Goal: Task Accomplishment & Management: Manage account settings

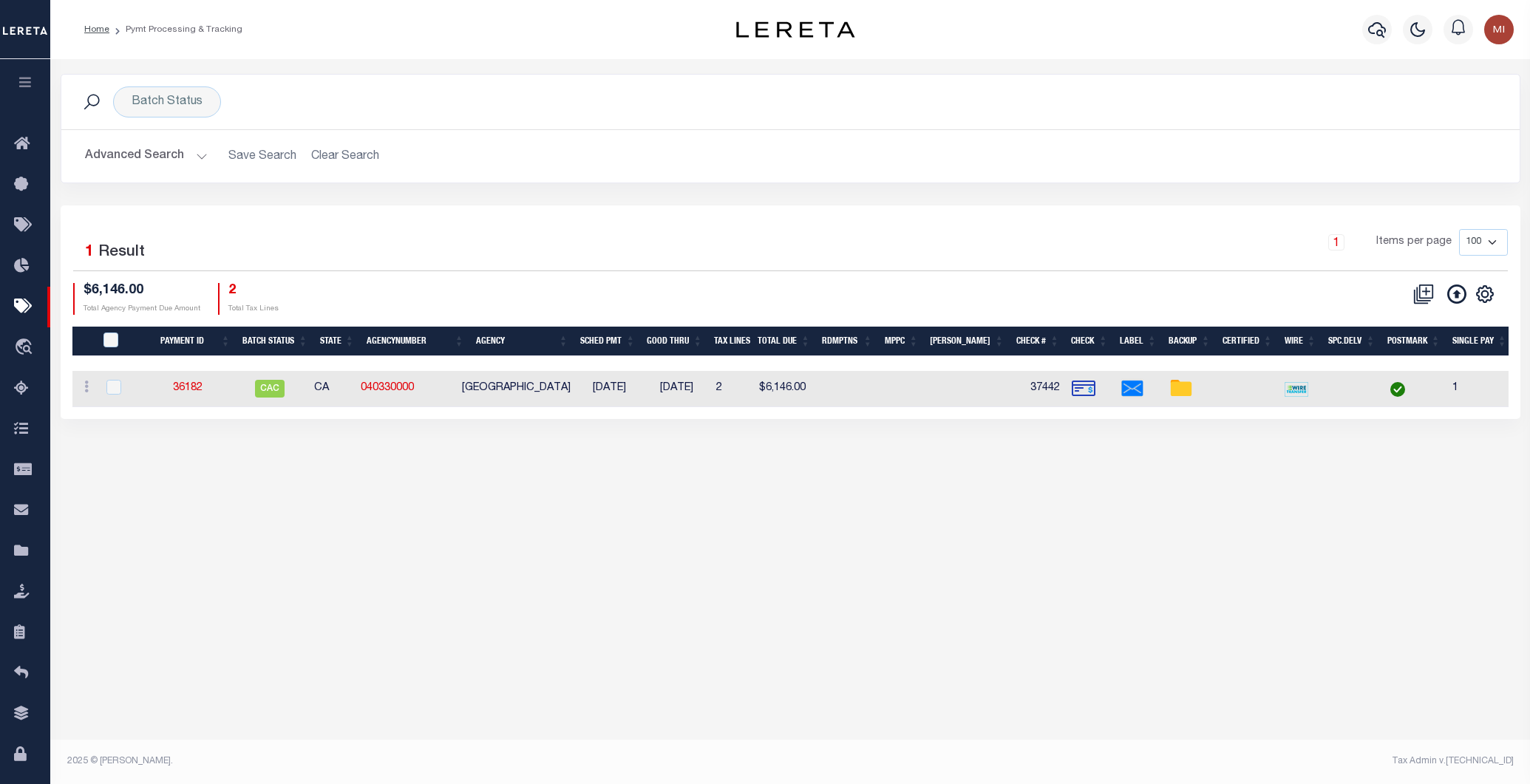
click at [255, 752] on footer "2025 © LERETA. Tax Admin v.1.0.0.0" at bounding box center [790, 761] width 1480 height 44
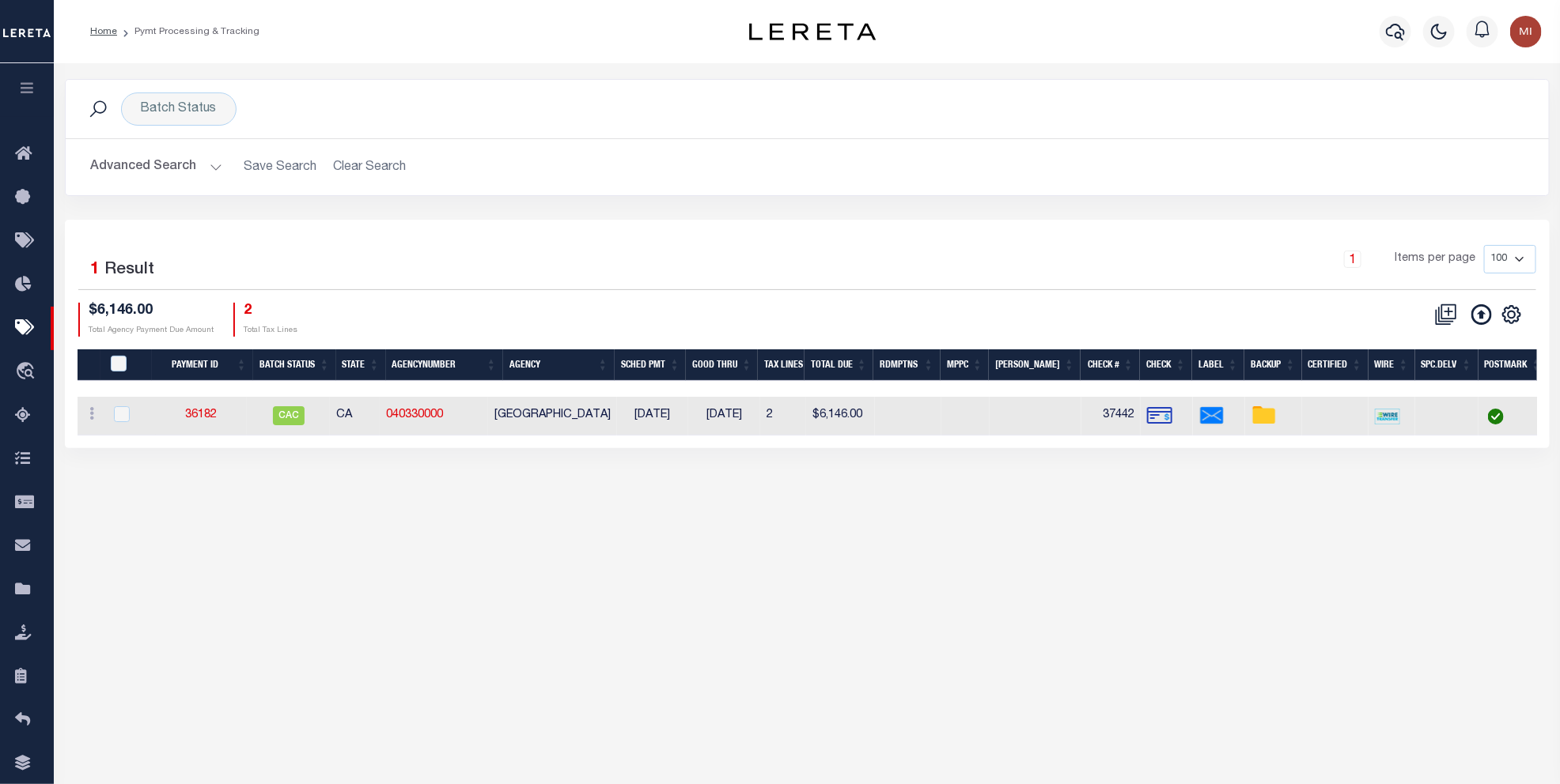
click at [329, 787] on html "Home Pymt Processing & Tracking Profile" at bounding box center [780, 419] width 1560 height 838
click at [26, 92] on icon "button" at bounding box center [27, 88] width 19 height 14
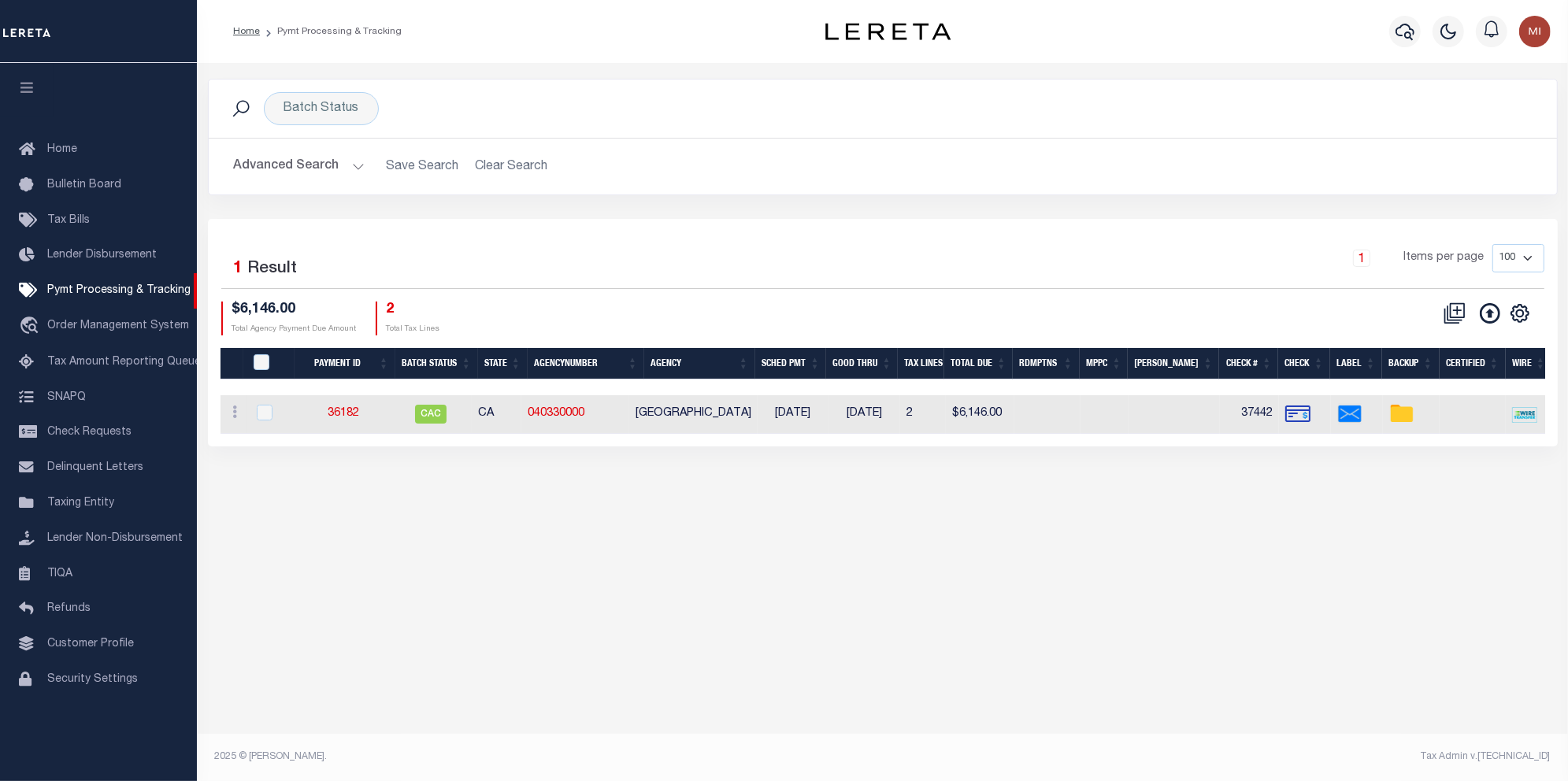
click at [1534, 778] on footer "2025 © LERETA. Tax Admin v.1.0.0.0" at bounding box center [883, 757] width 1372 height 47
click at [113, 328] on span "Order Management System" at bounding box center [118, 326] width 142 height 11
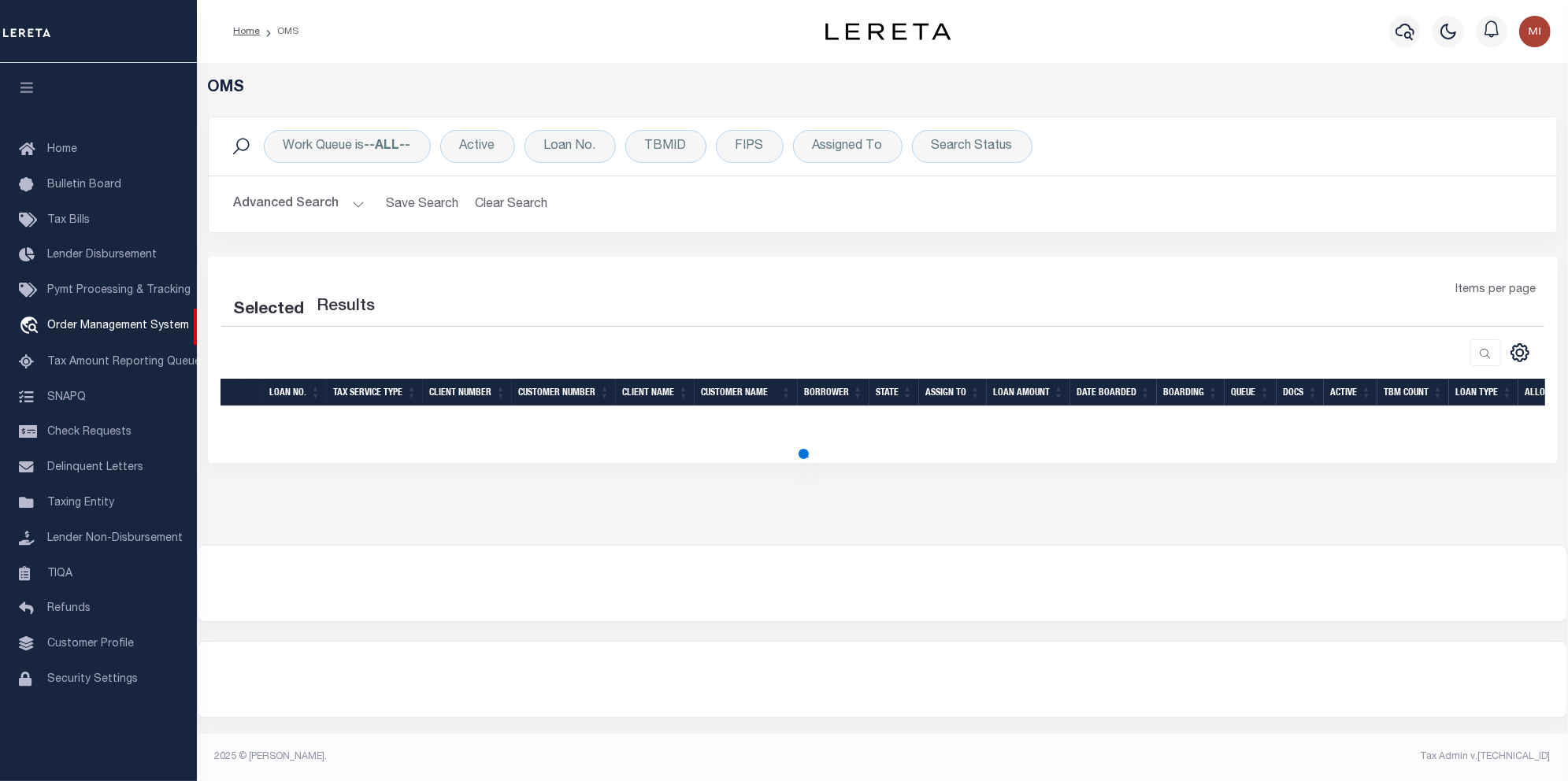
select select "200"
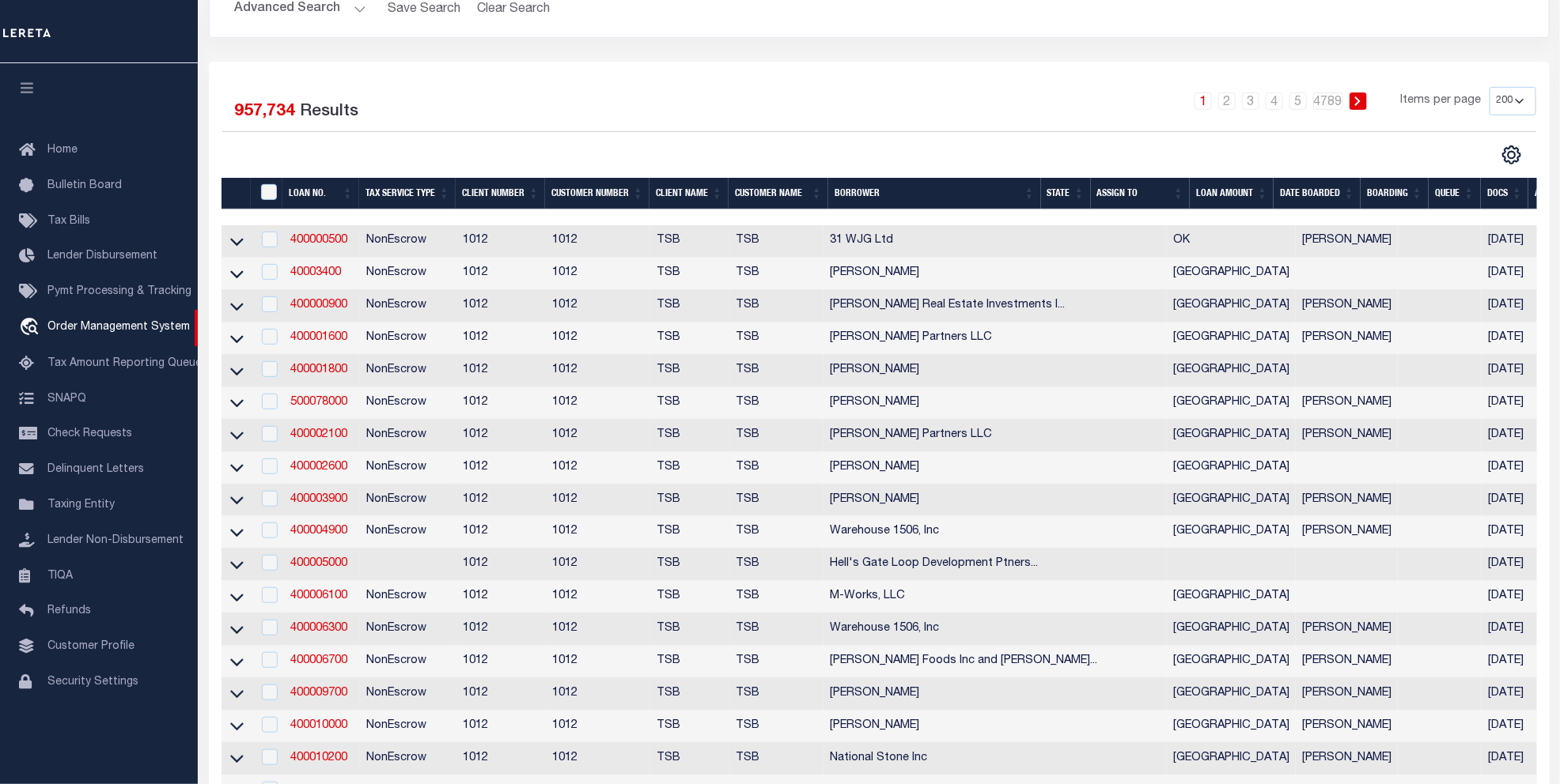
scroll to position [198, 0]
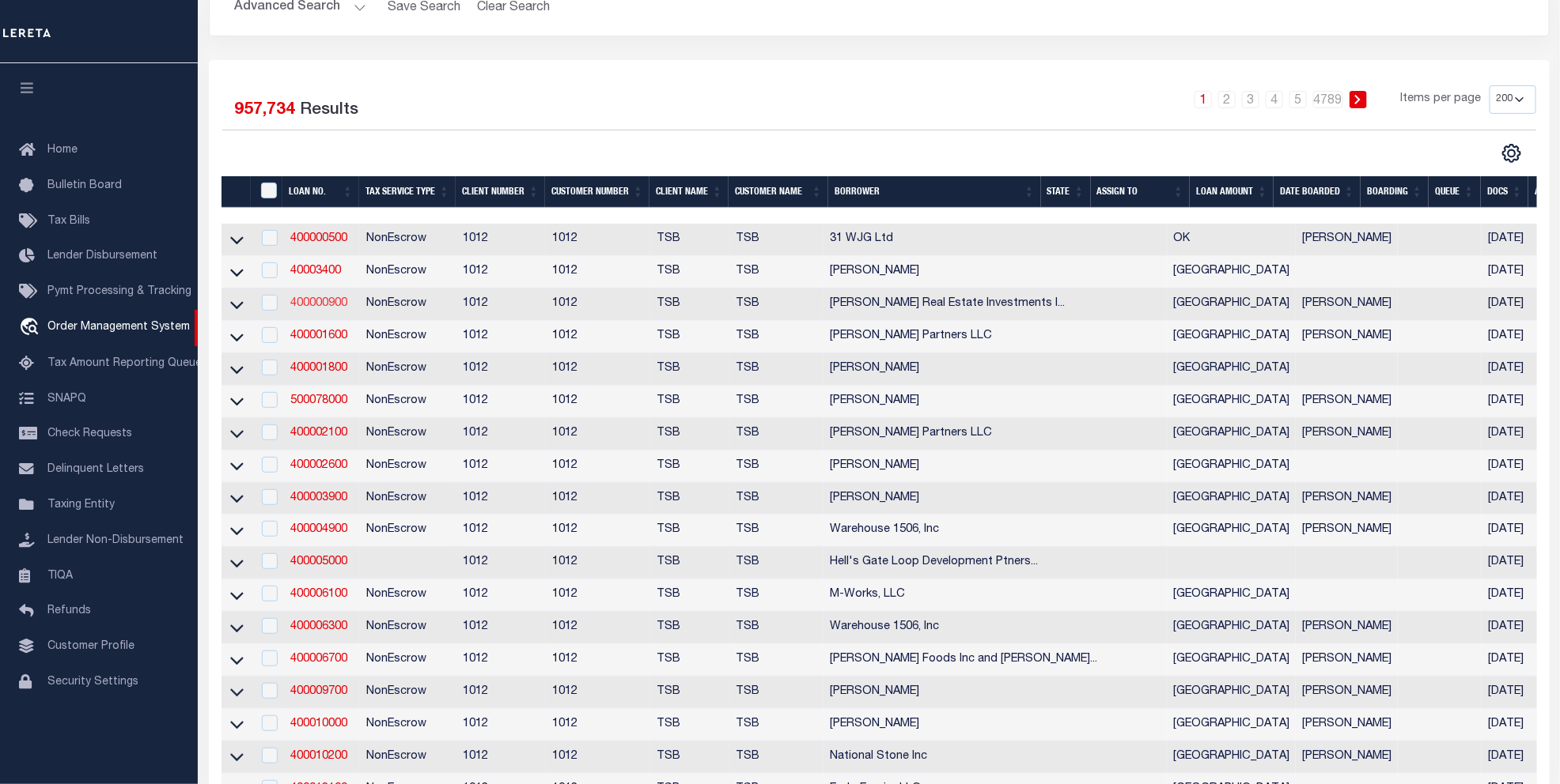
click at [325, 306] on link "400000900" at bounding box center [319, 304] width 57 height 11
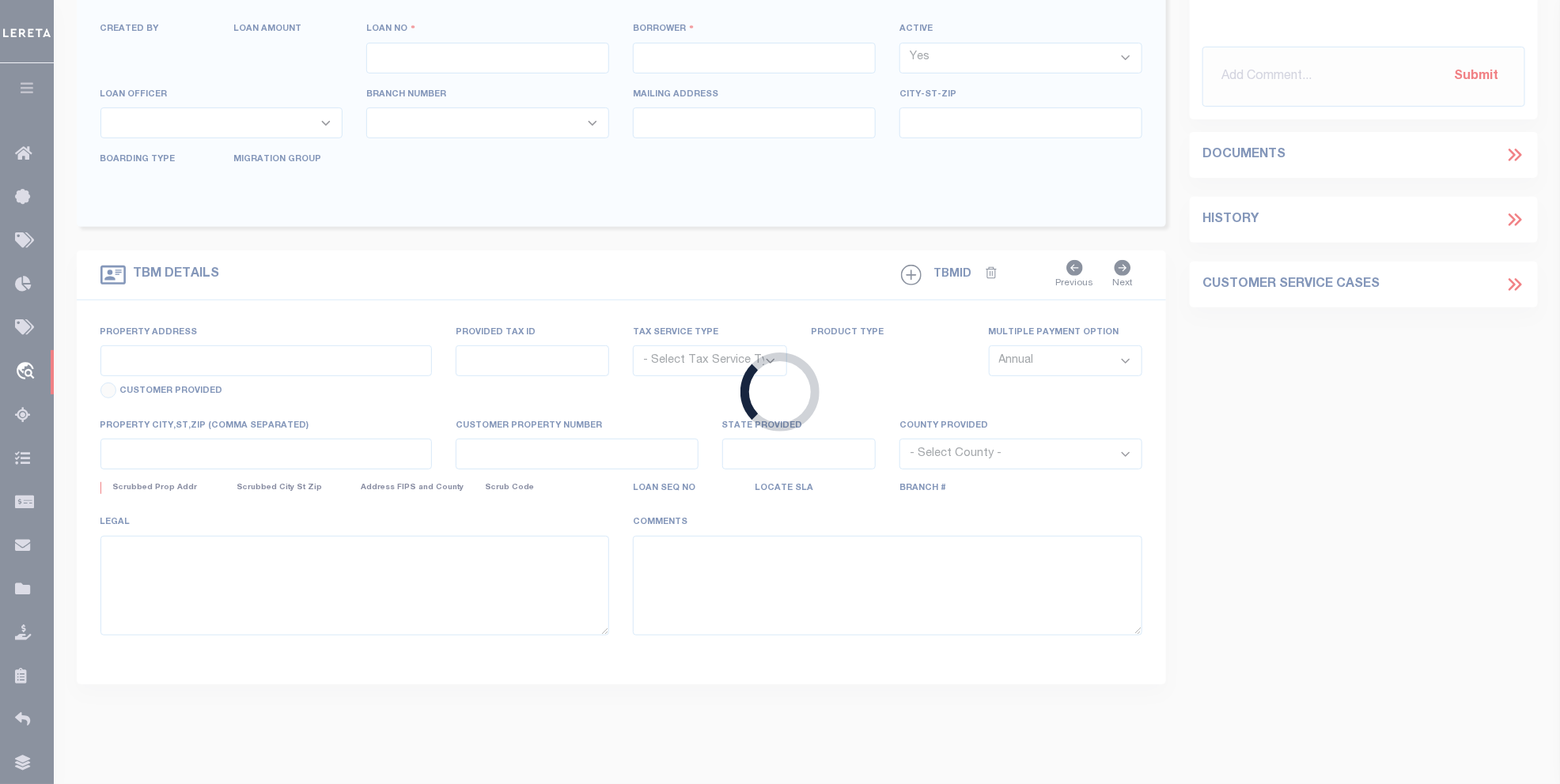
type input "400000900"
type input "Gary Elam Real Estate Investments Inc"
select select "False"
select select
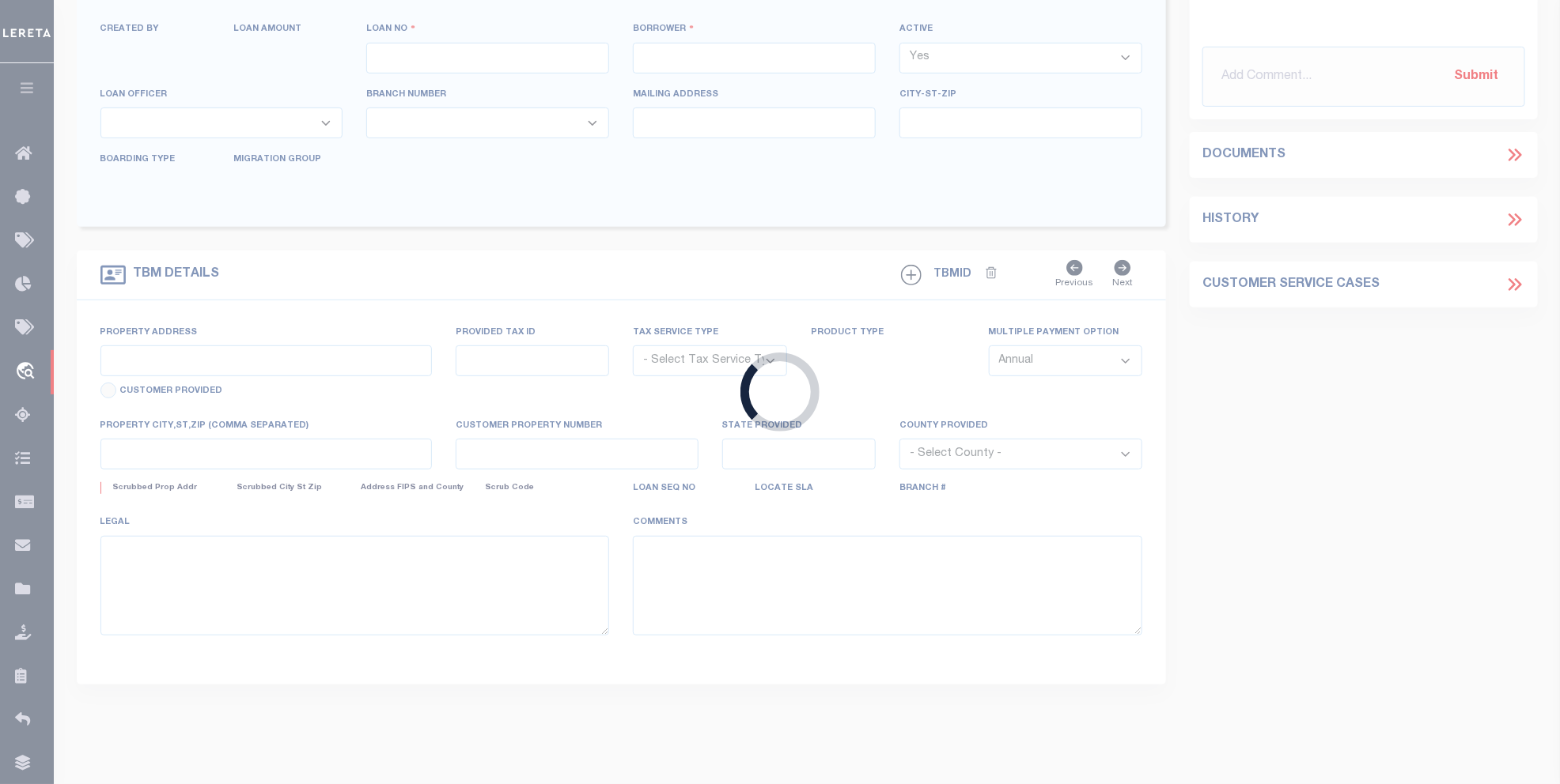
select select "NonEscrow"
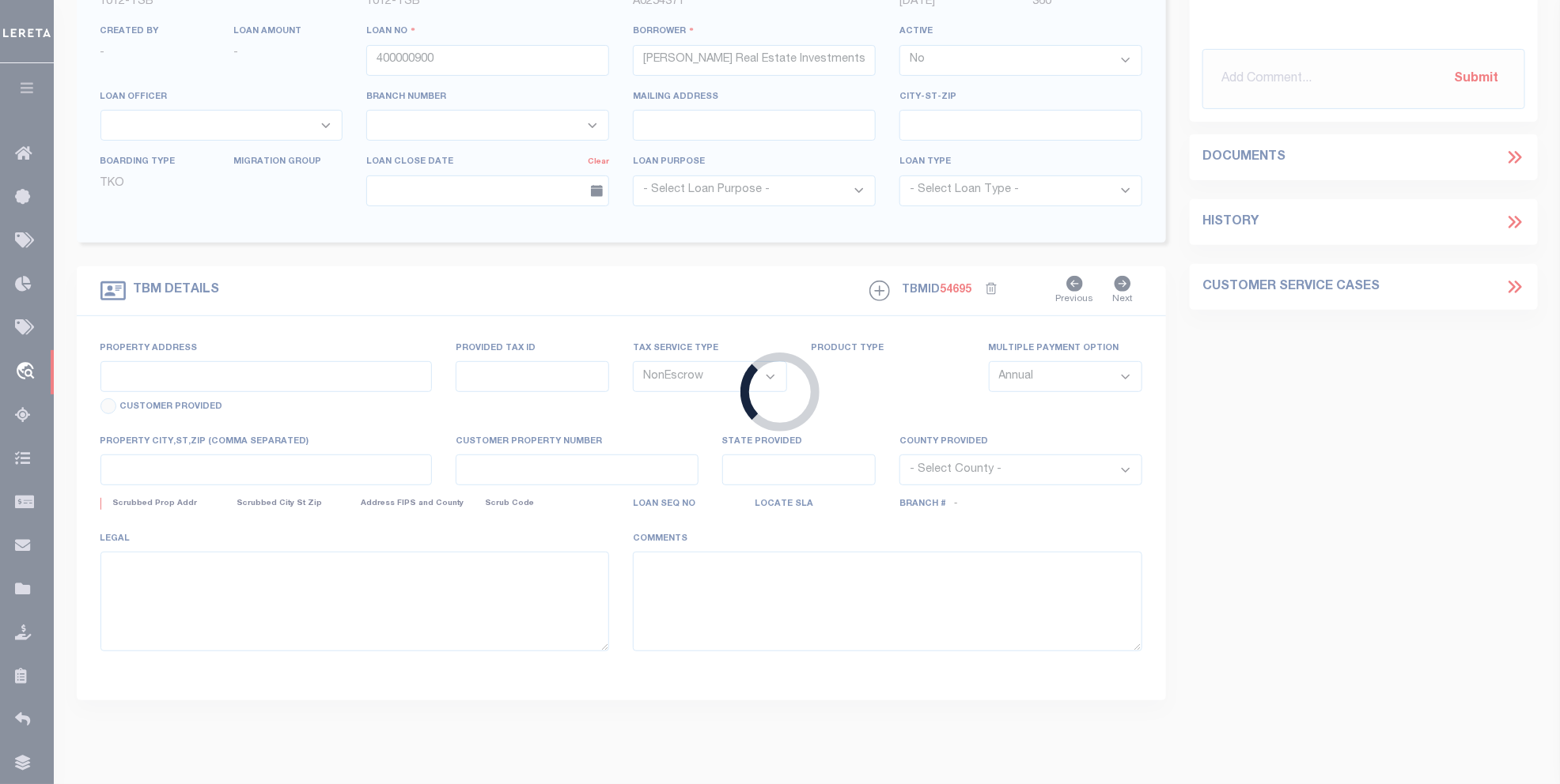
select select "4117"
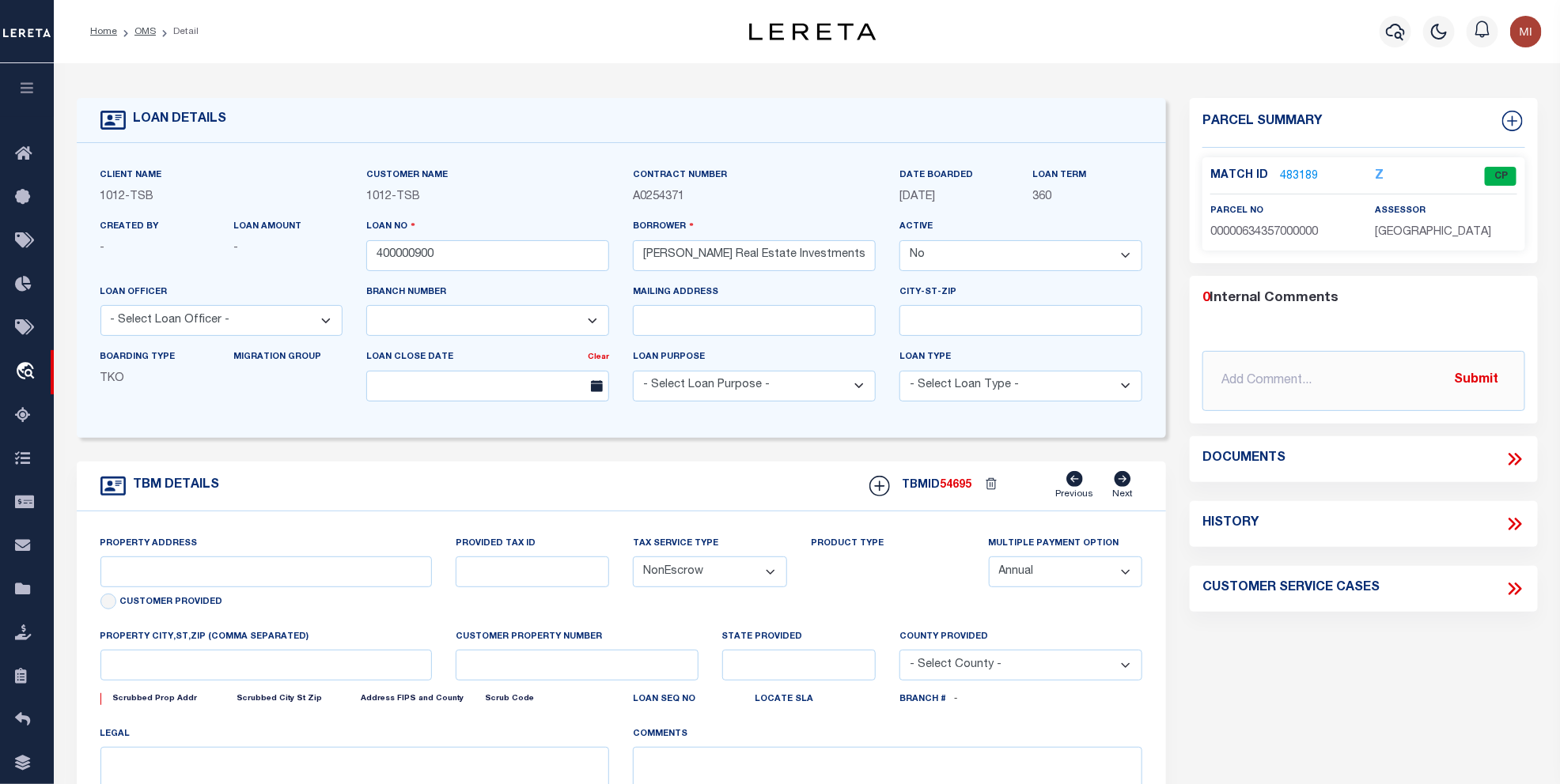
type input "1025 Slocum"
select select
type input "Dallas TX 75207"
type input "[GEOGRAPHIC_DATA]"
select select "Dallas"
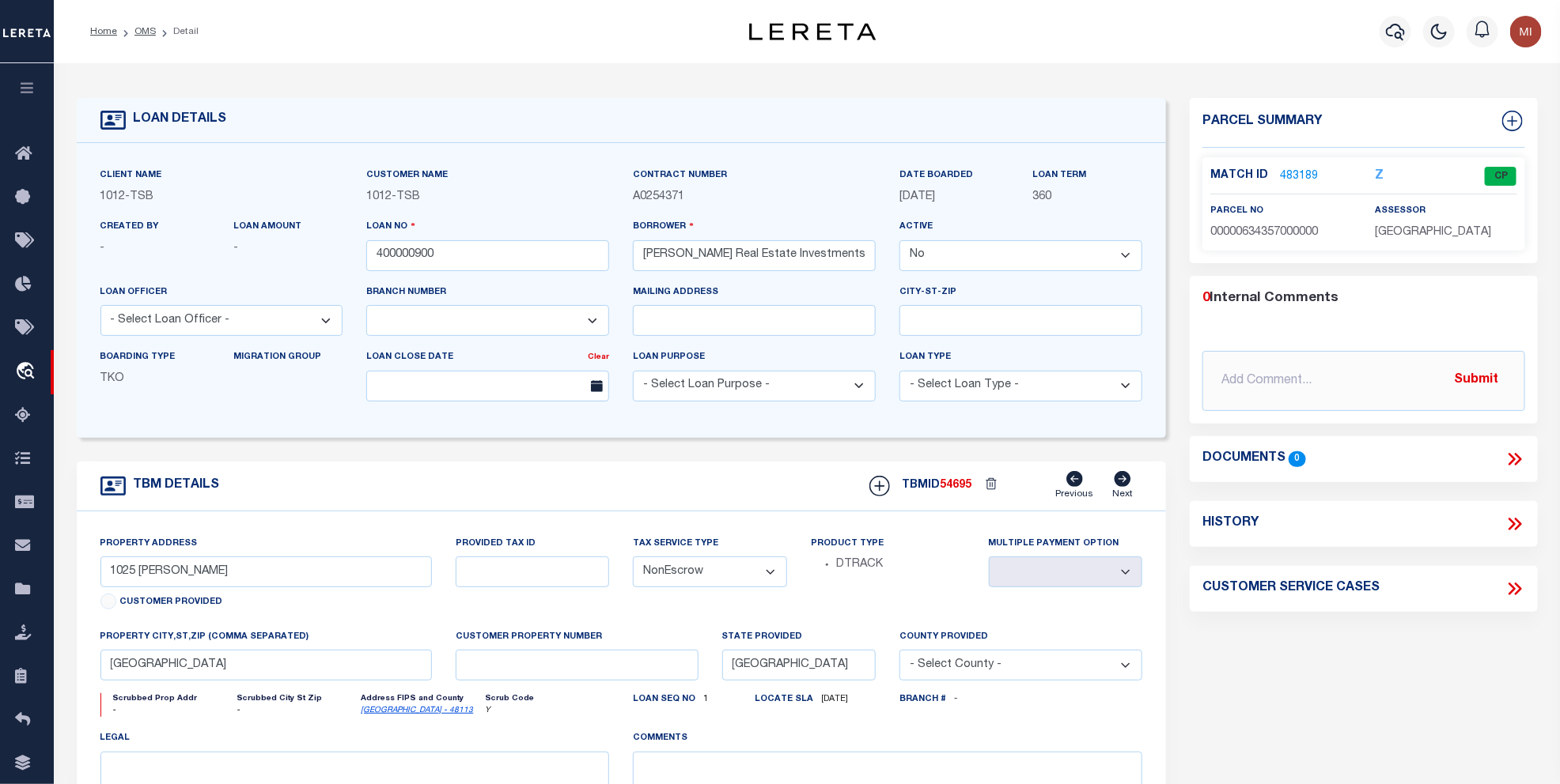
click at [1511, 459] on icon at bounding box center [1515, 459] width 21 height 21
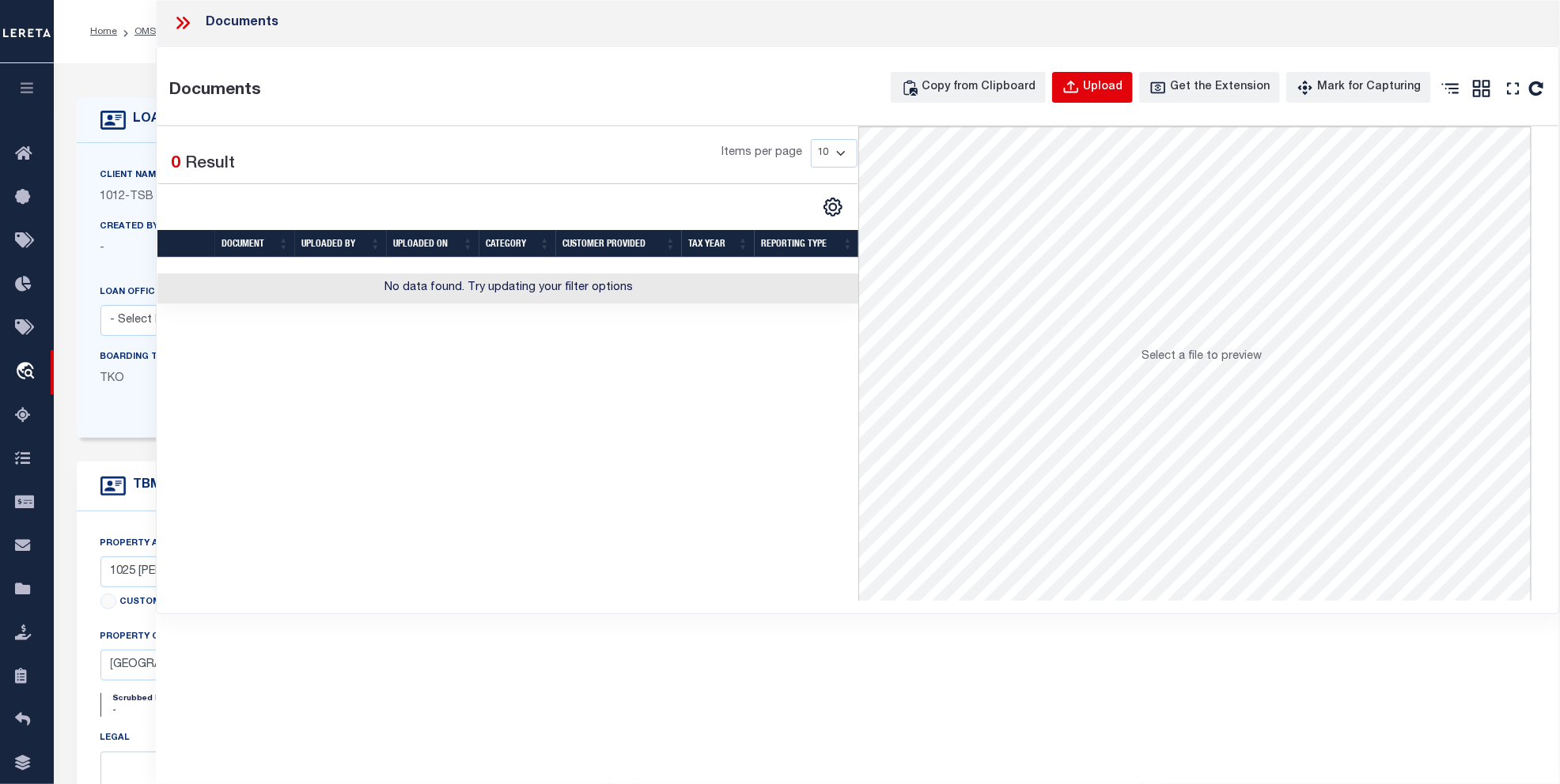
click at [1078, 92] on icon "button" at bounding box center [1071, 86] width 14 height 13
select select
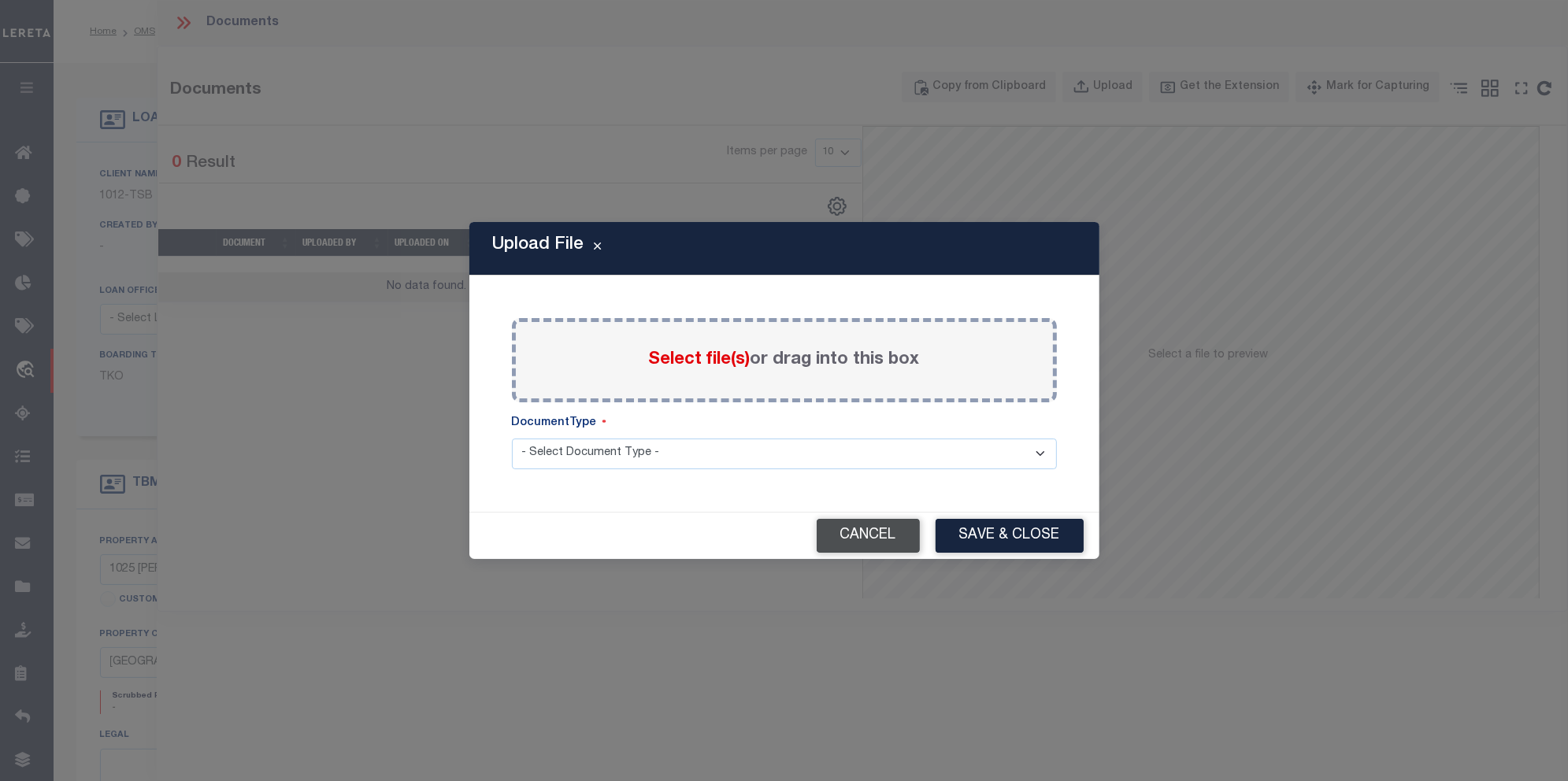
click at [840, 541] on button "Cancel" at bounding box center [869, 536] width 103 height 34
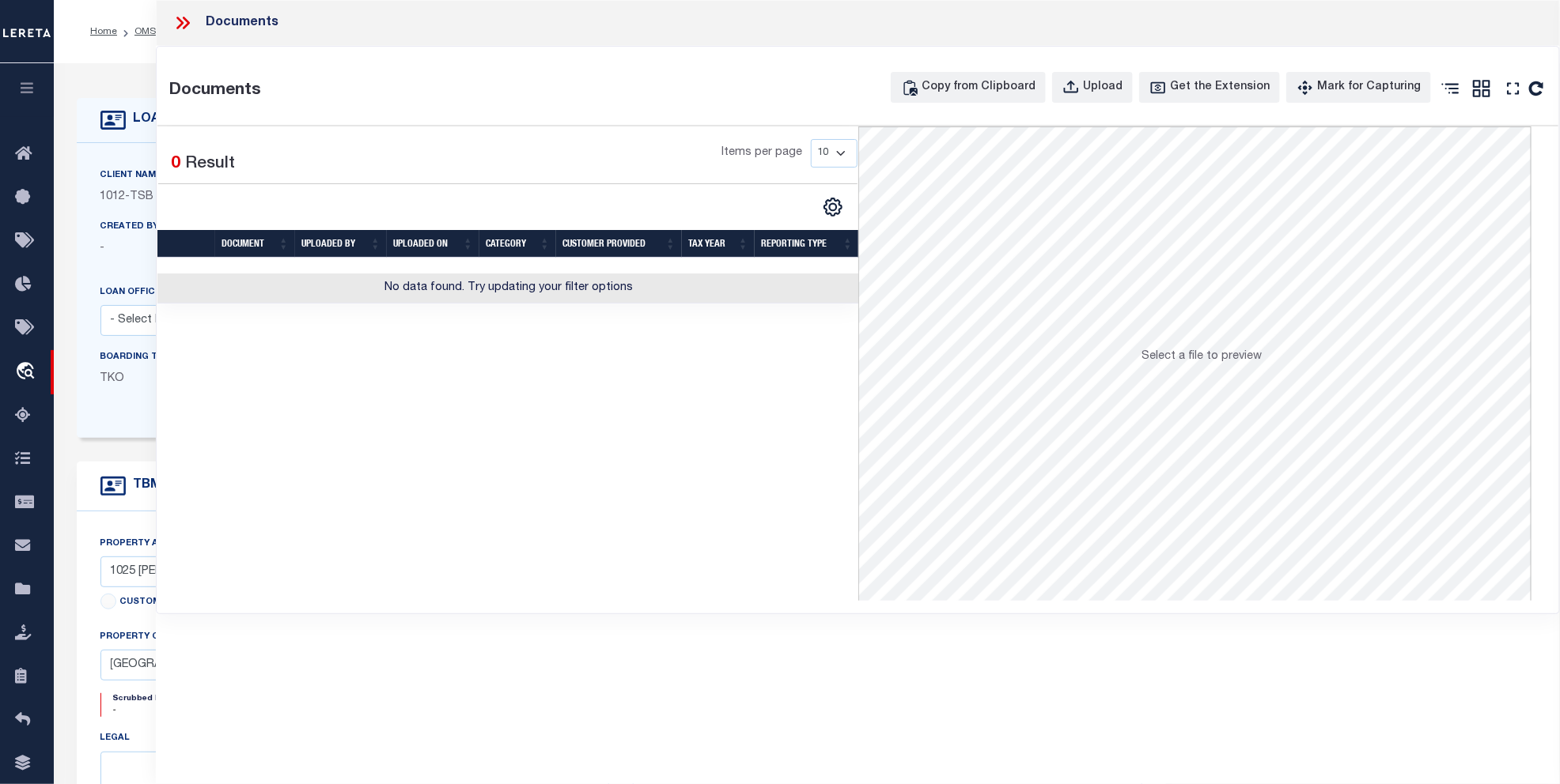
click at [1466, 712] on div "Documents Documents Copy from Clipboard Upload Get the Extension Mark for Captu…" at bounding box center [858, 370] width 1404 height 741
click at [176, 16] on icon at bounding box center [183, 23] width 21 height 21
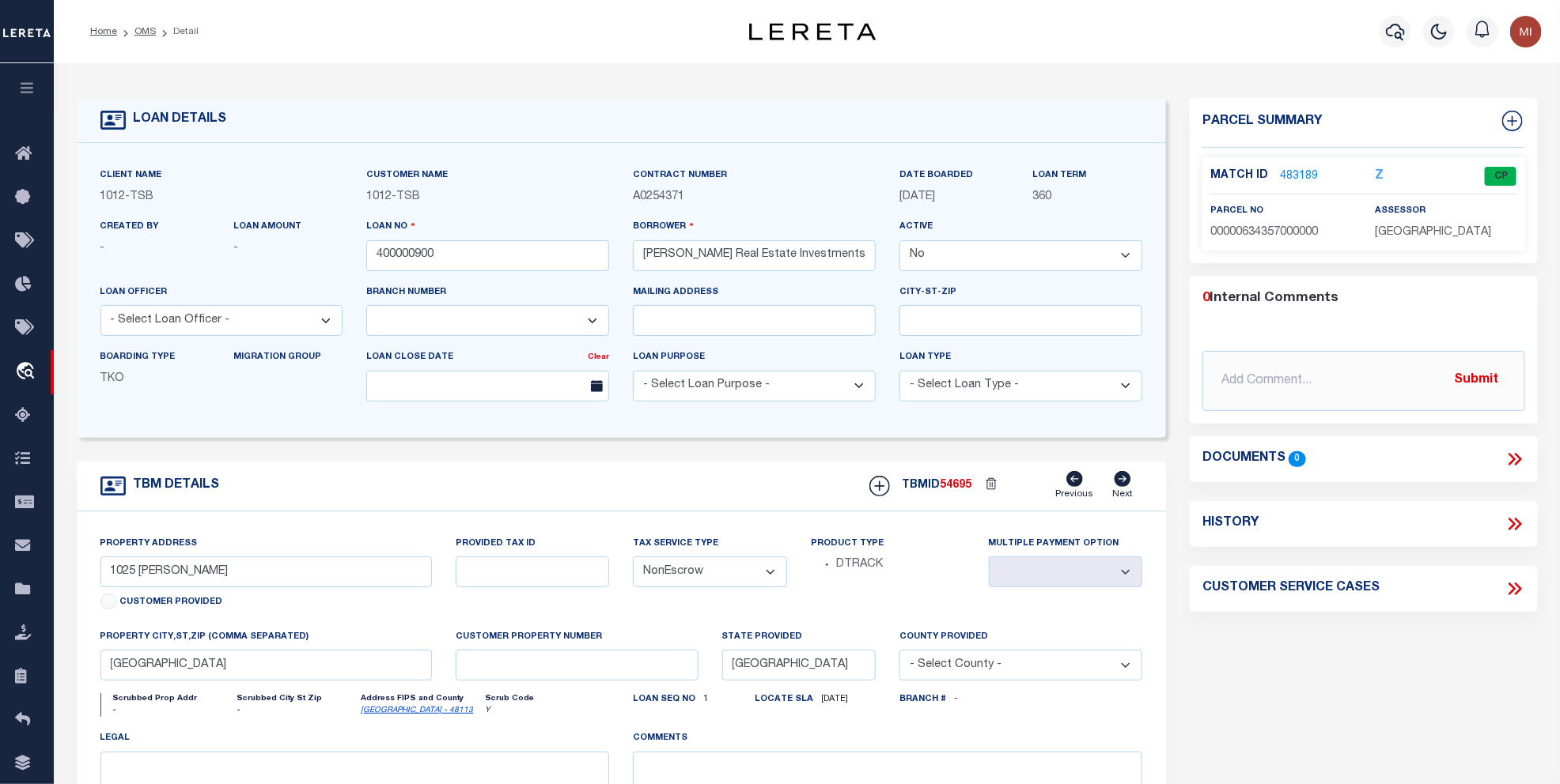
click at [26, 85] on icon "button" at bounding box center [27, 88] width 19 height 14
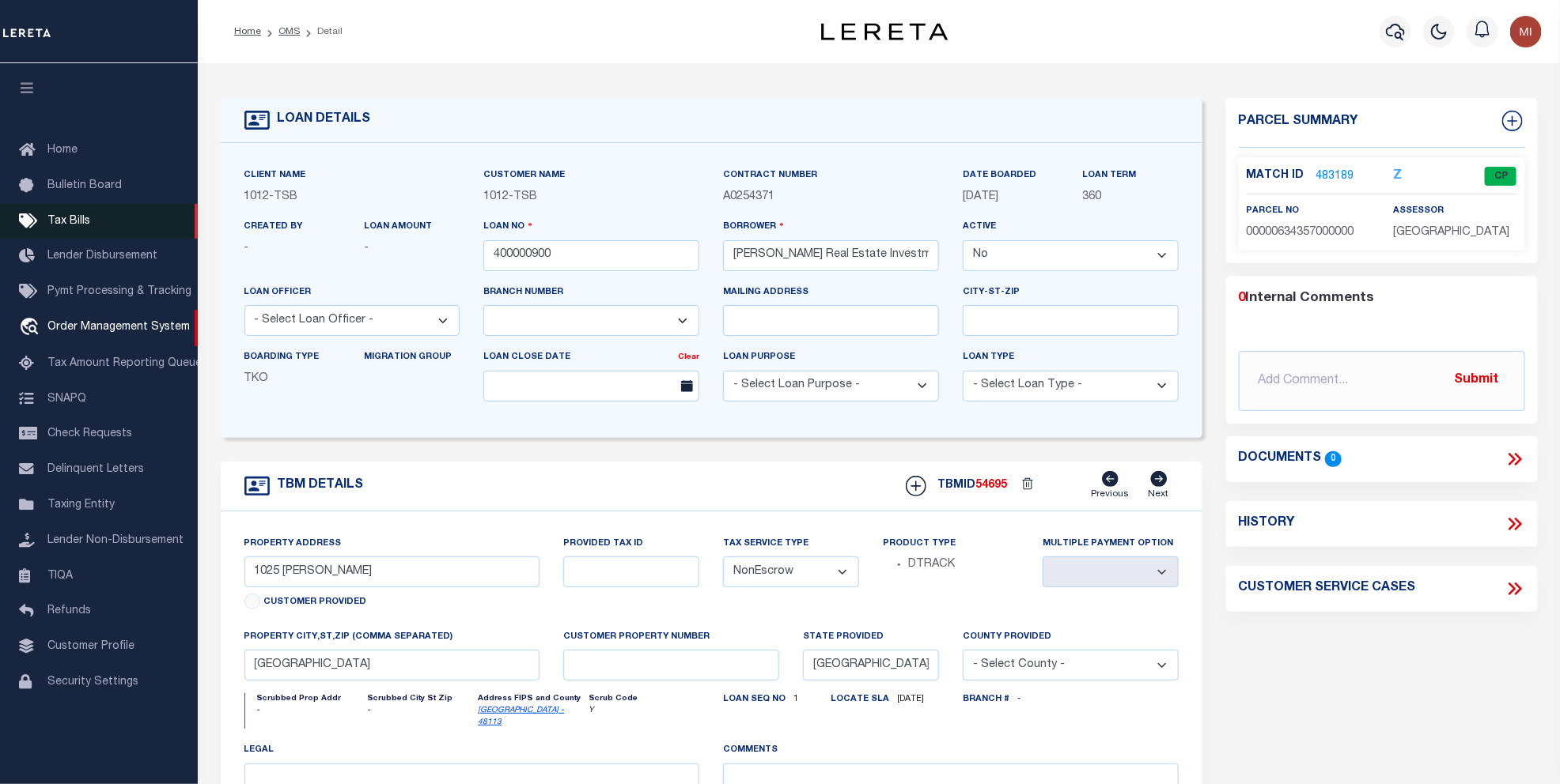
click at [69, 222] on span "Tax Bills" at bounding box center [68, 221] width 43 height 11
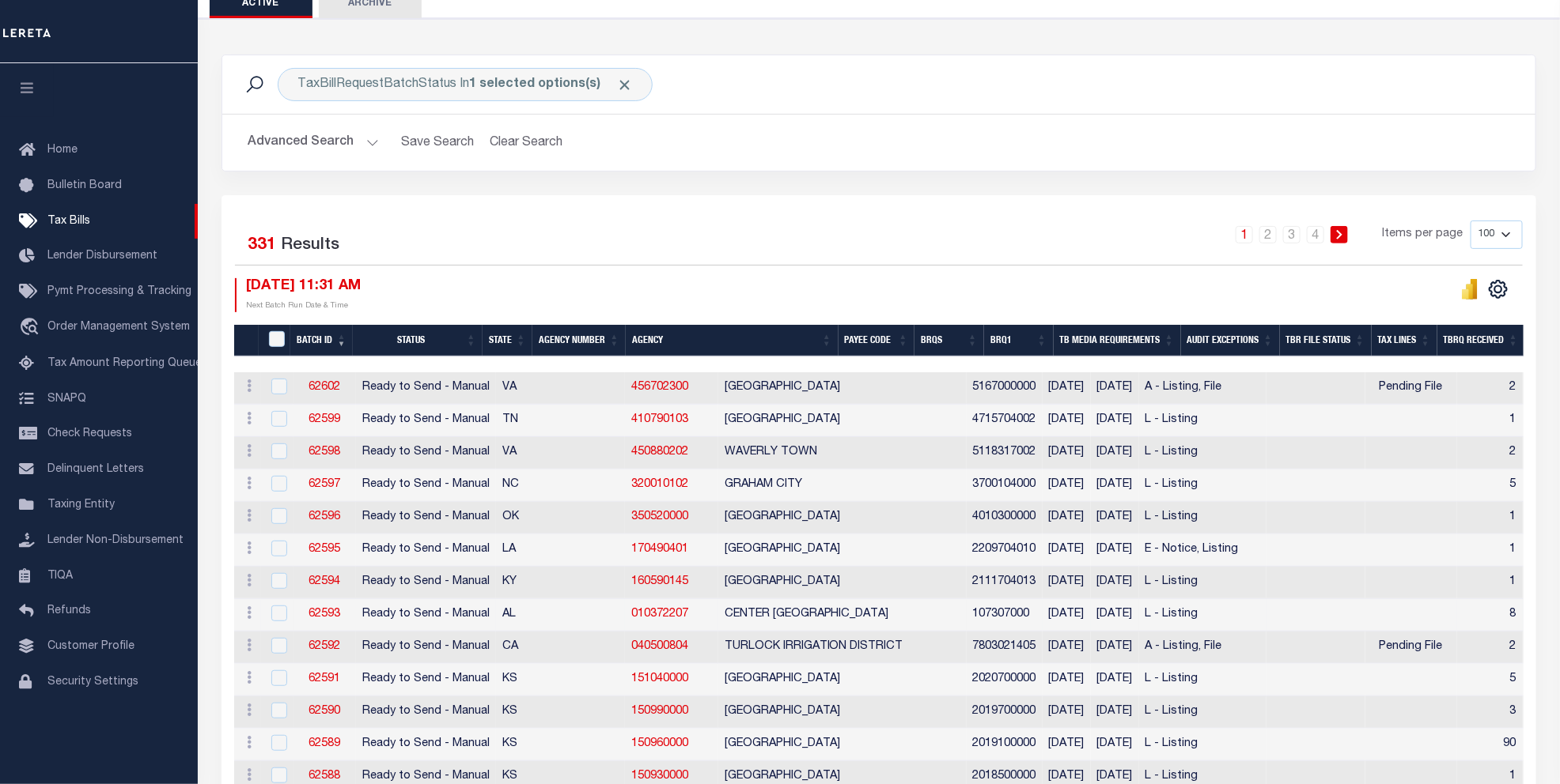
scroll to position [198, 0]
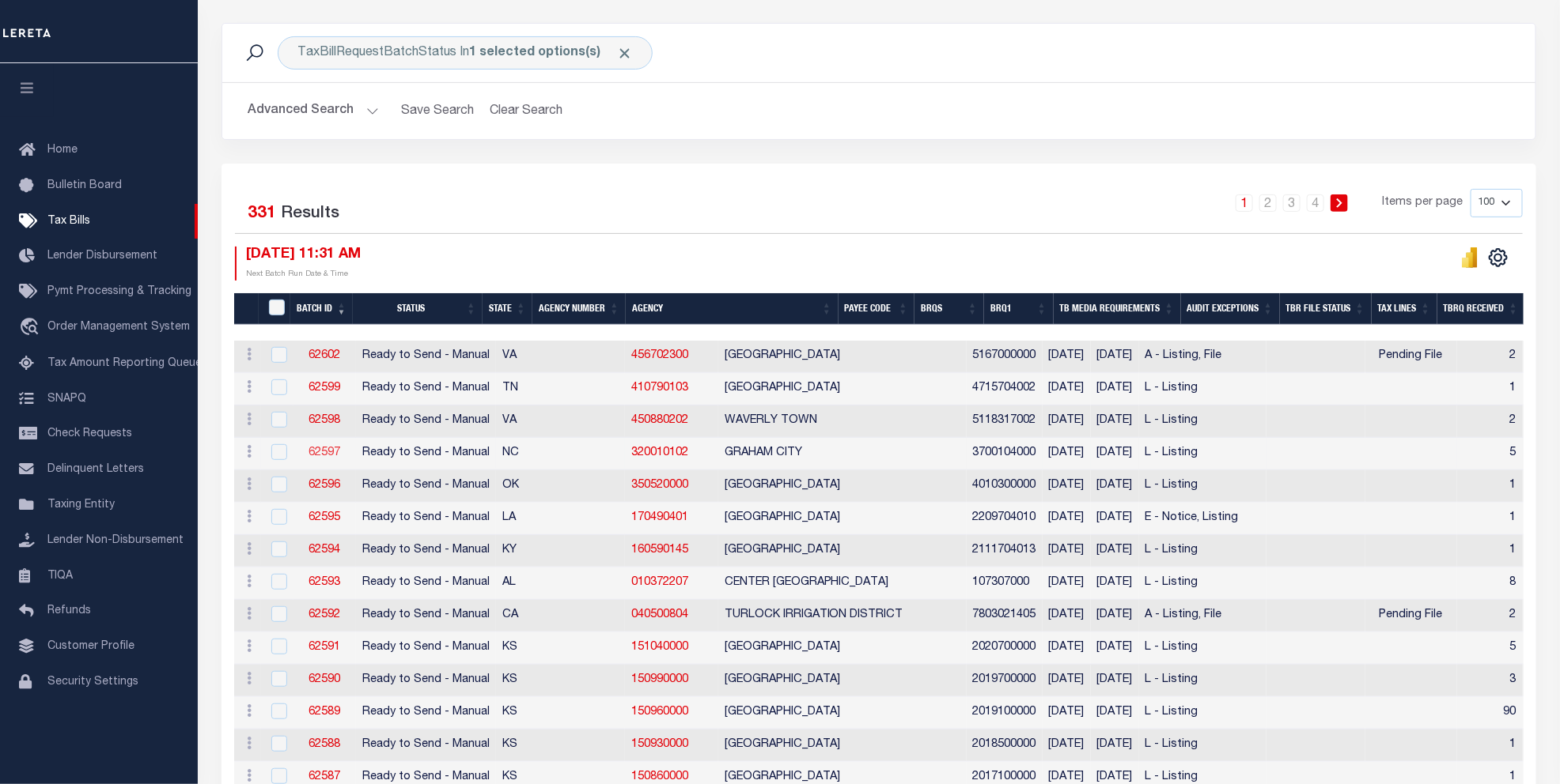
click at [323, 454] on link "62597" at bounding box center [323, 453] width 31 height 11
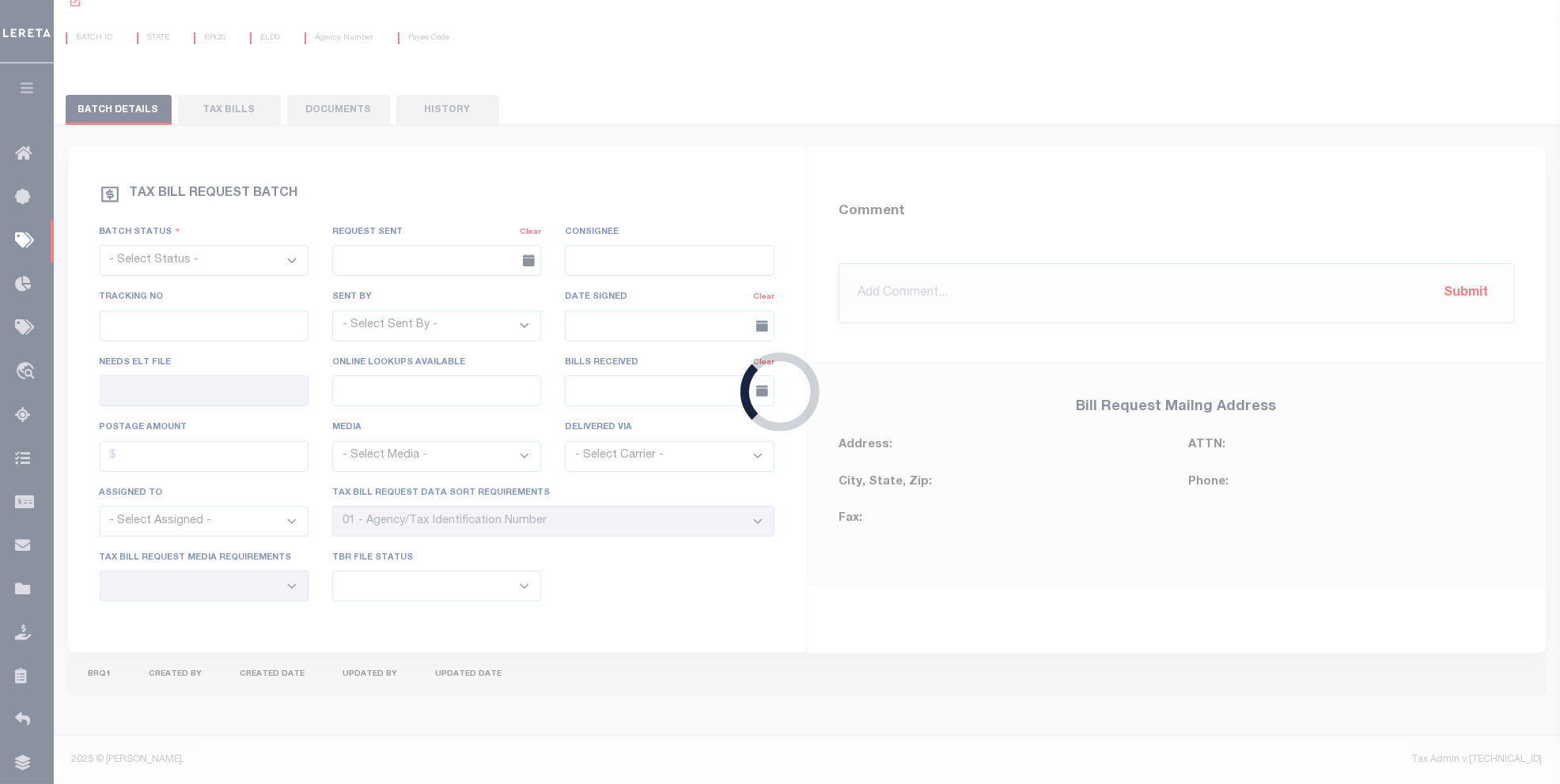
select select "RTS"
type input "No"
select select "20"
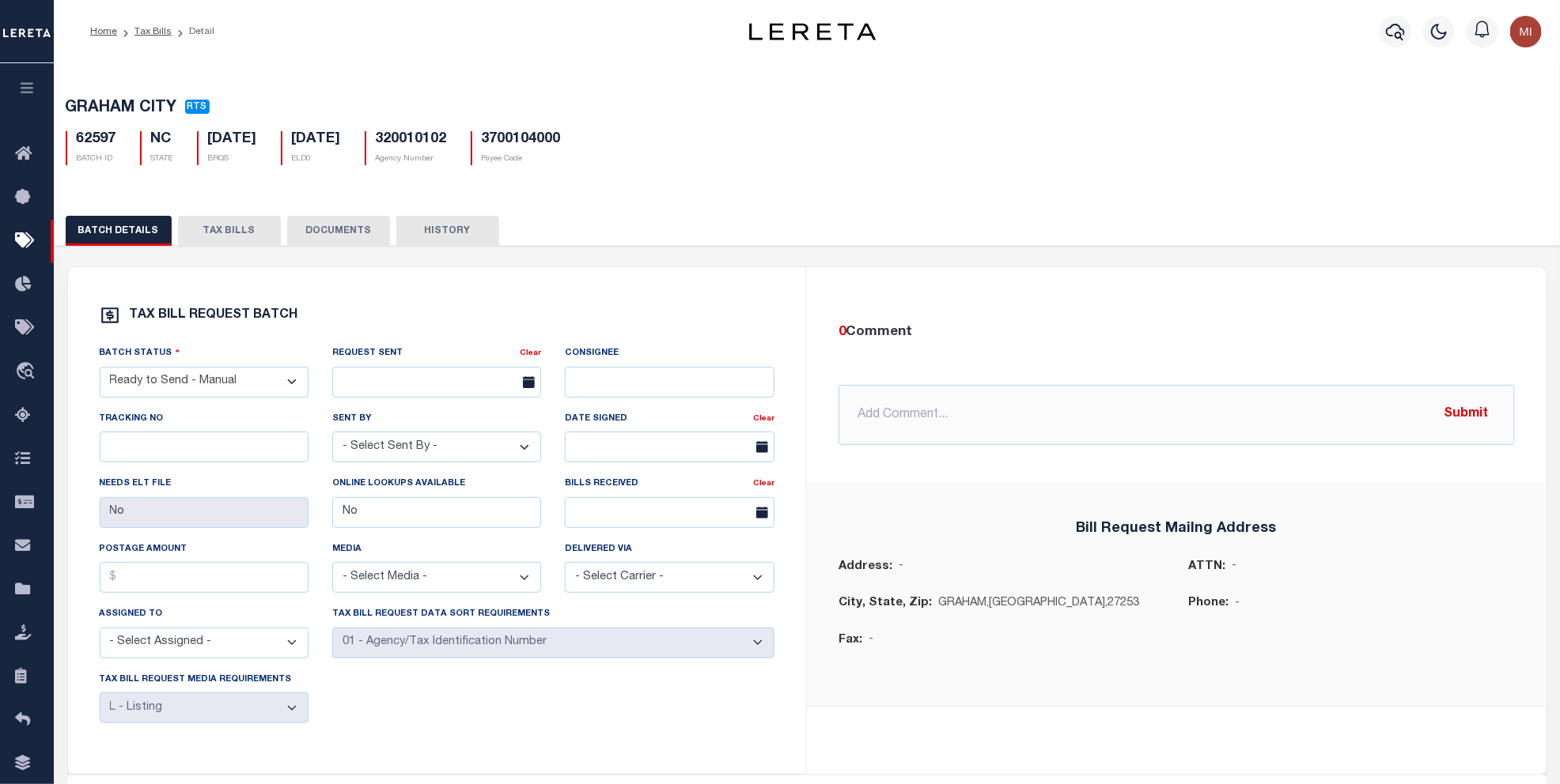
click at [237, 230] on button "TAX BILLS" at bounding box center [229, 230] width 103 height 30
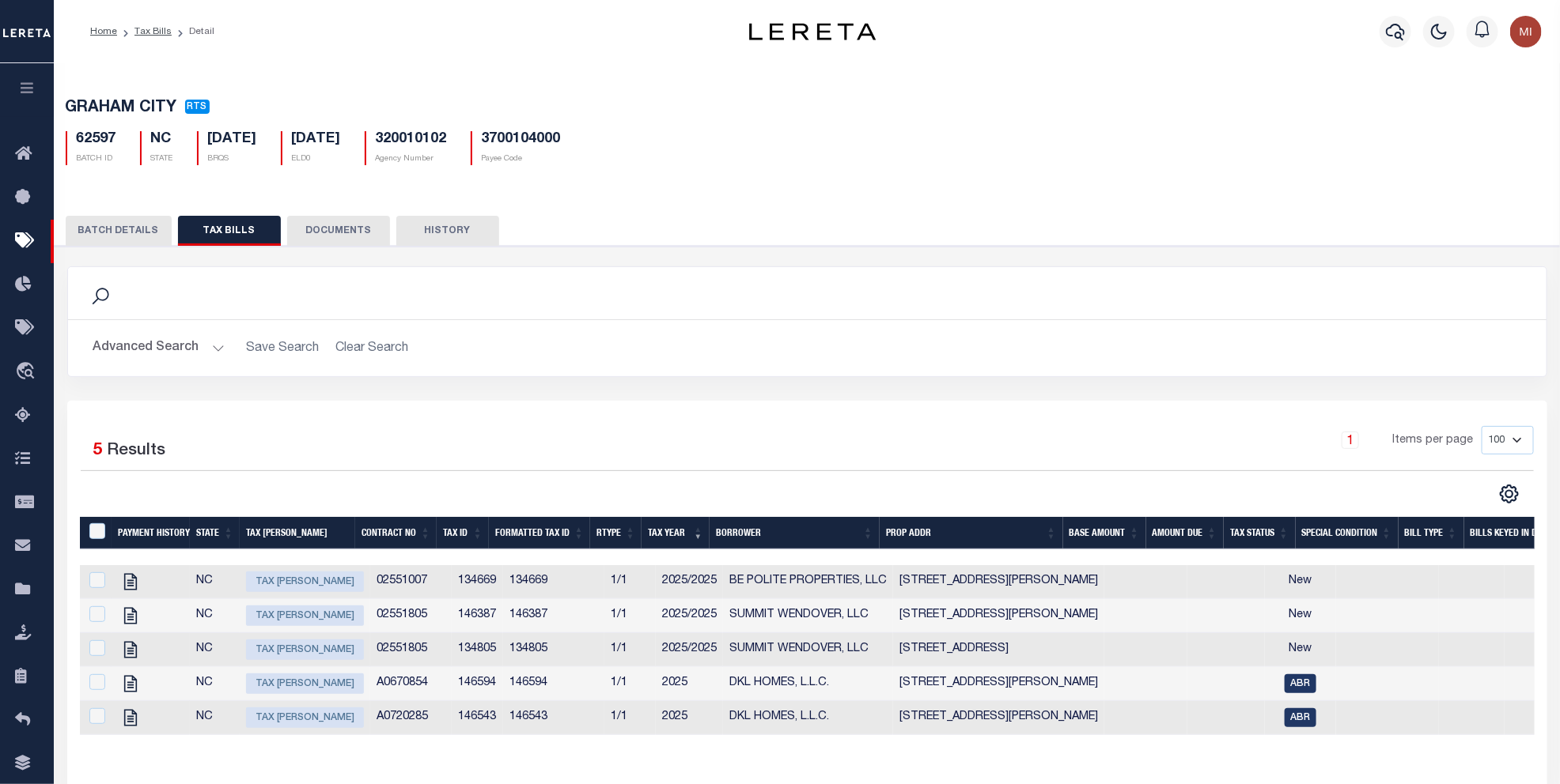
click at [23, 89] on icon "button" at bounding box center [27, 88] width 19 height 14
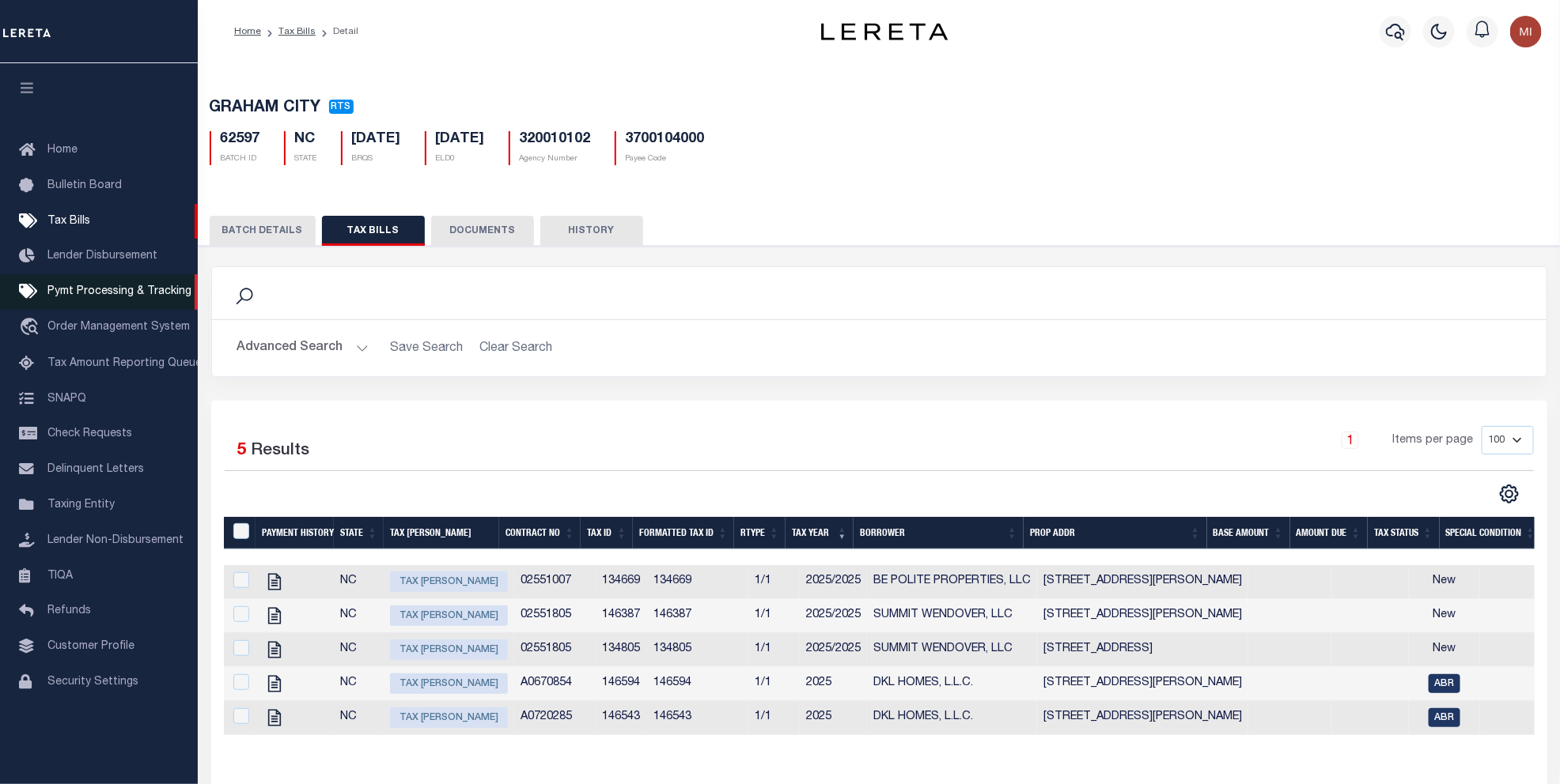
click at [96, 297] on span "Pymt Processing & Tracking" at bounding box center [119, 292] width 144 height 11
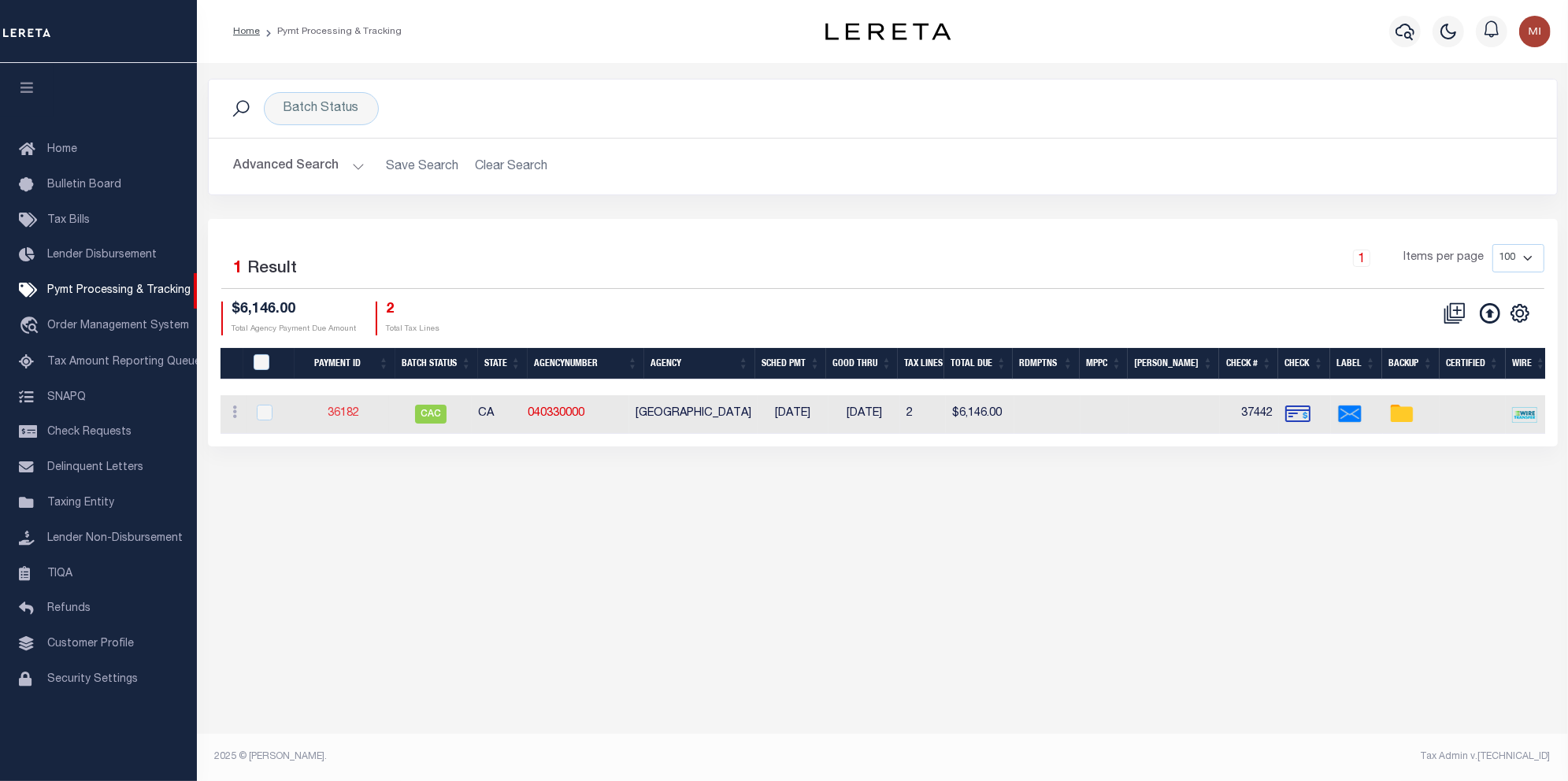
click at [341, 419] on link "36182" at bounding box center [343, 413] width 31 height 11
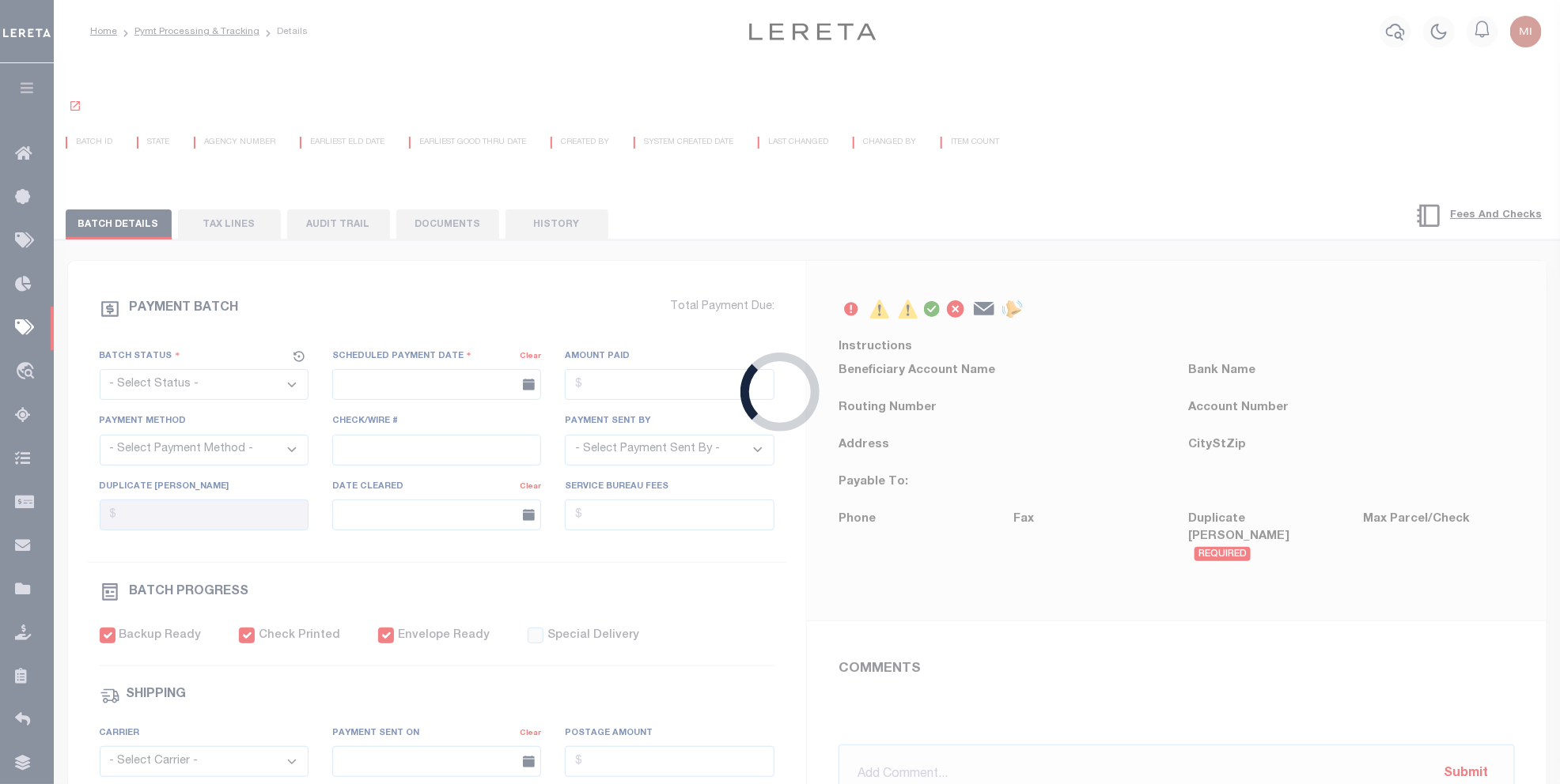
select select "CAC"
type input "03/22/2018"
type input "$6,146"
select select "CHK"
type input "37442"
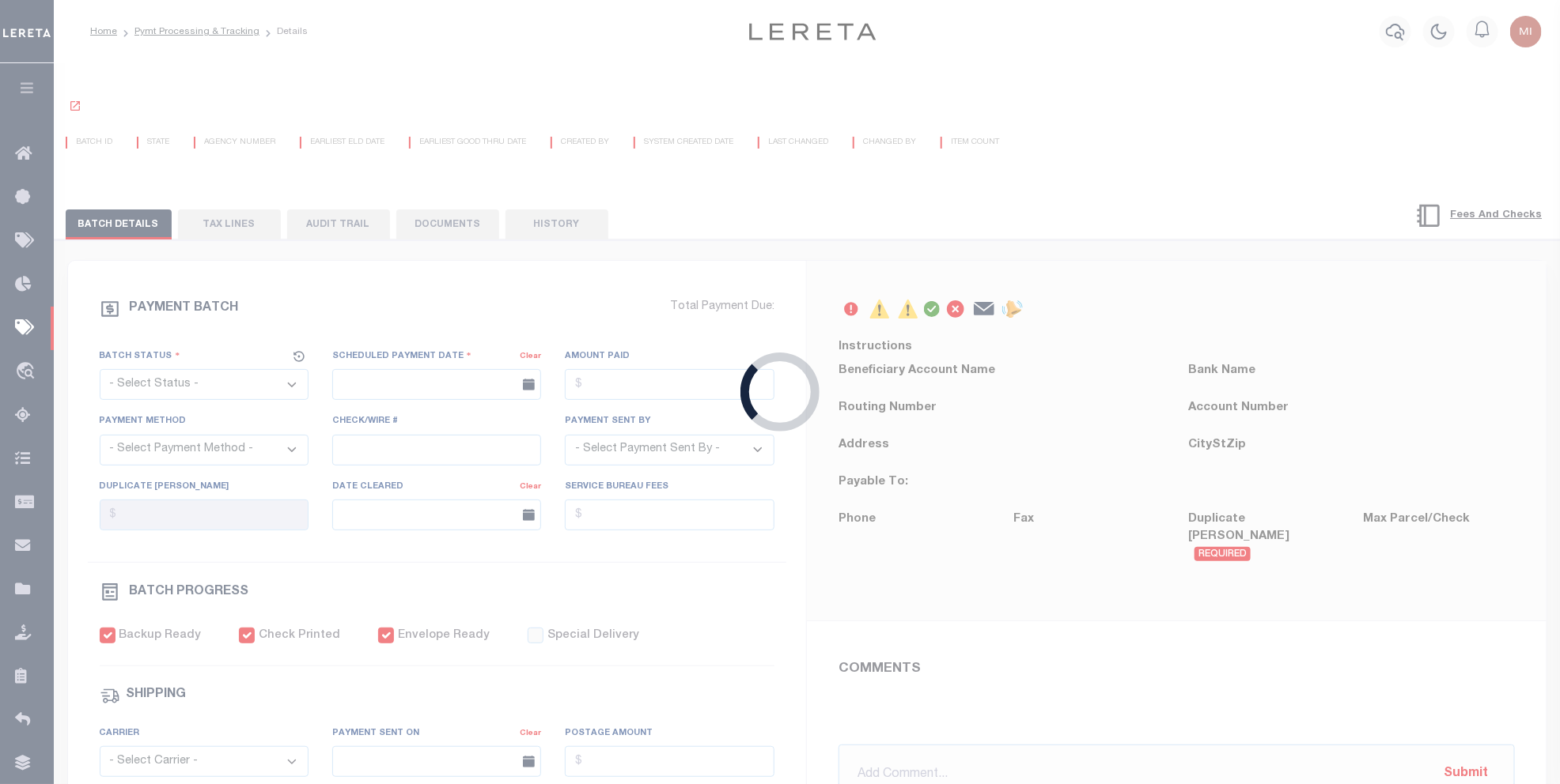
select select
type input "03/28/2018"
checkbox input "true"
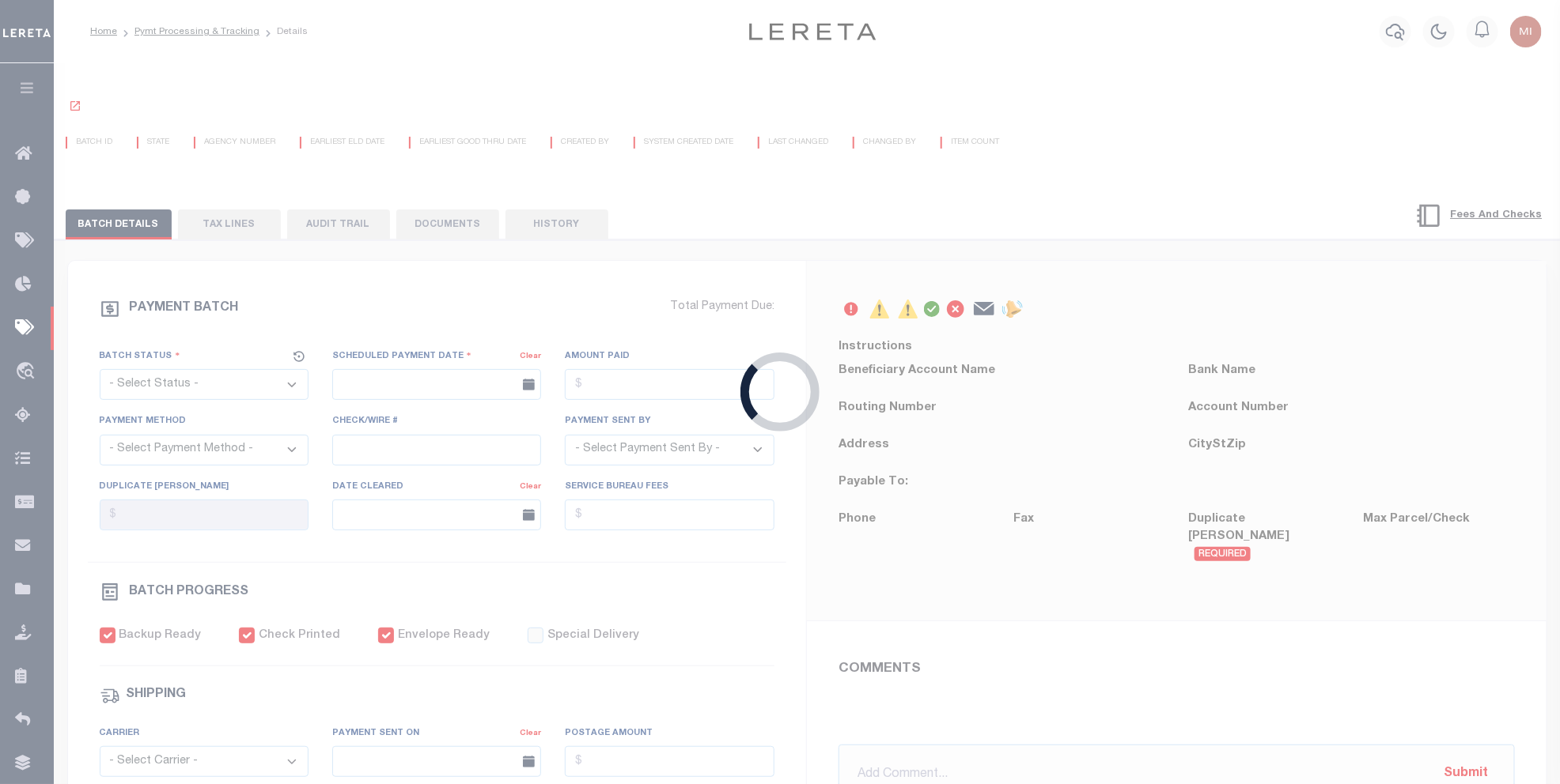
select select "FDX"
type input "03/22/2018"
type input "$13.27"
type input "423448868201"
type input "B.BELLANO"
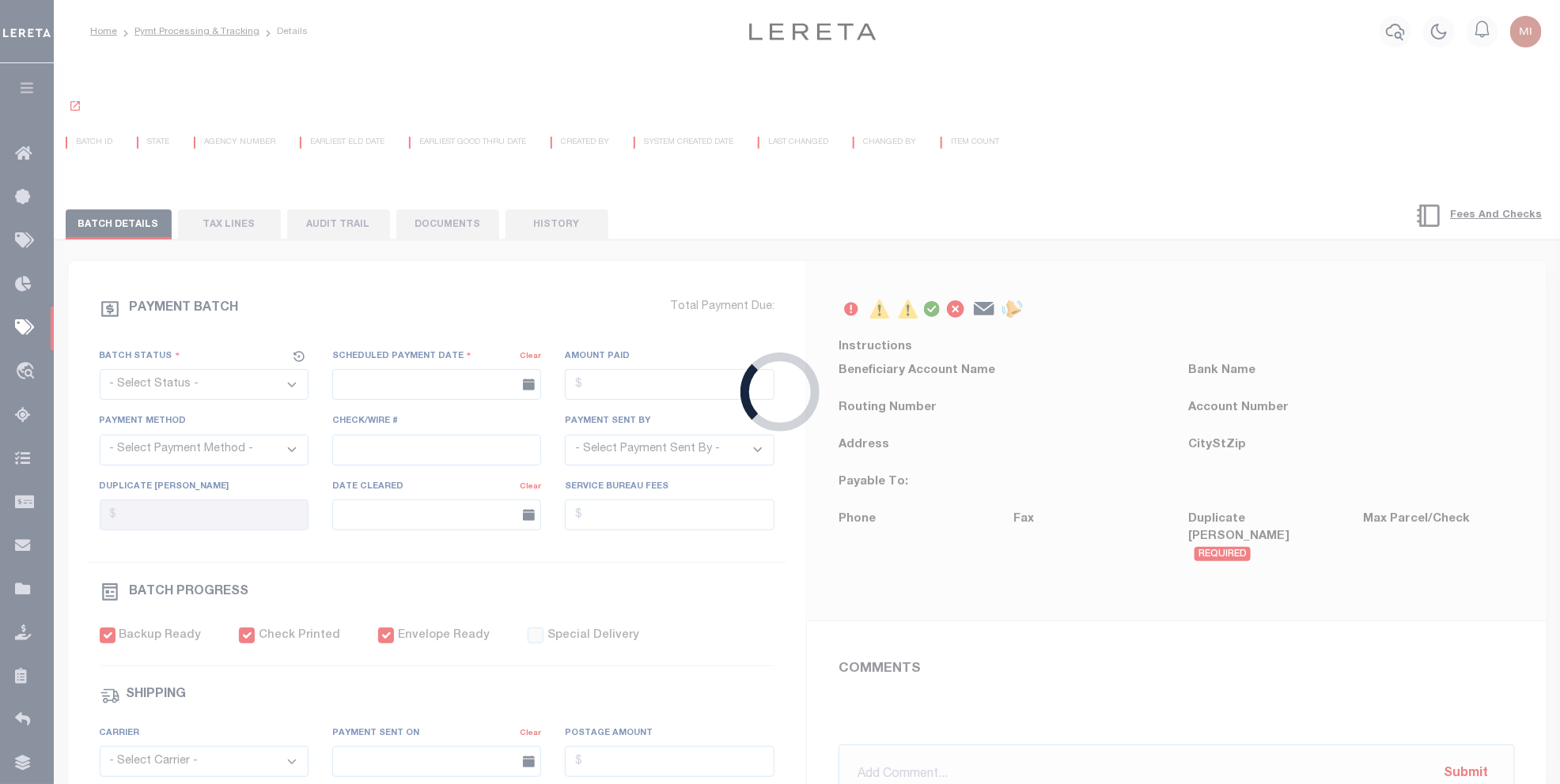
select select "PAP"
type input "03/25/2018"
type input "1"
radio input "true"
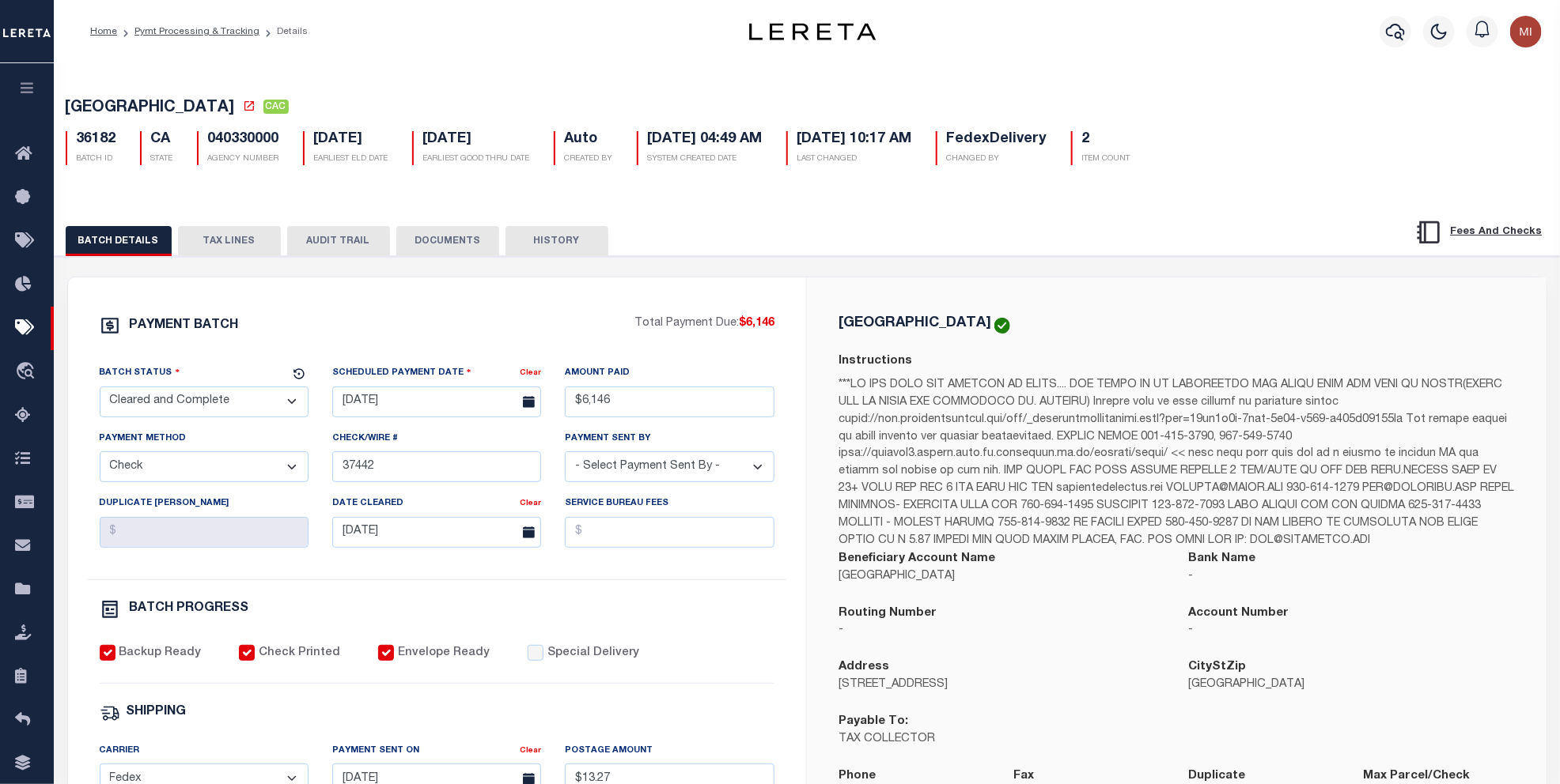
click at [440, 249] on button "DOCUMENTS" at bounding box center [448, 240] width 103 height 30
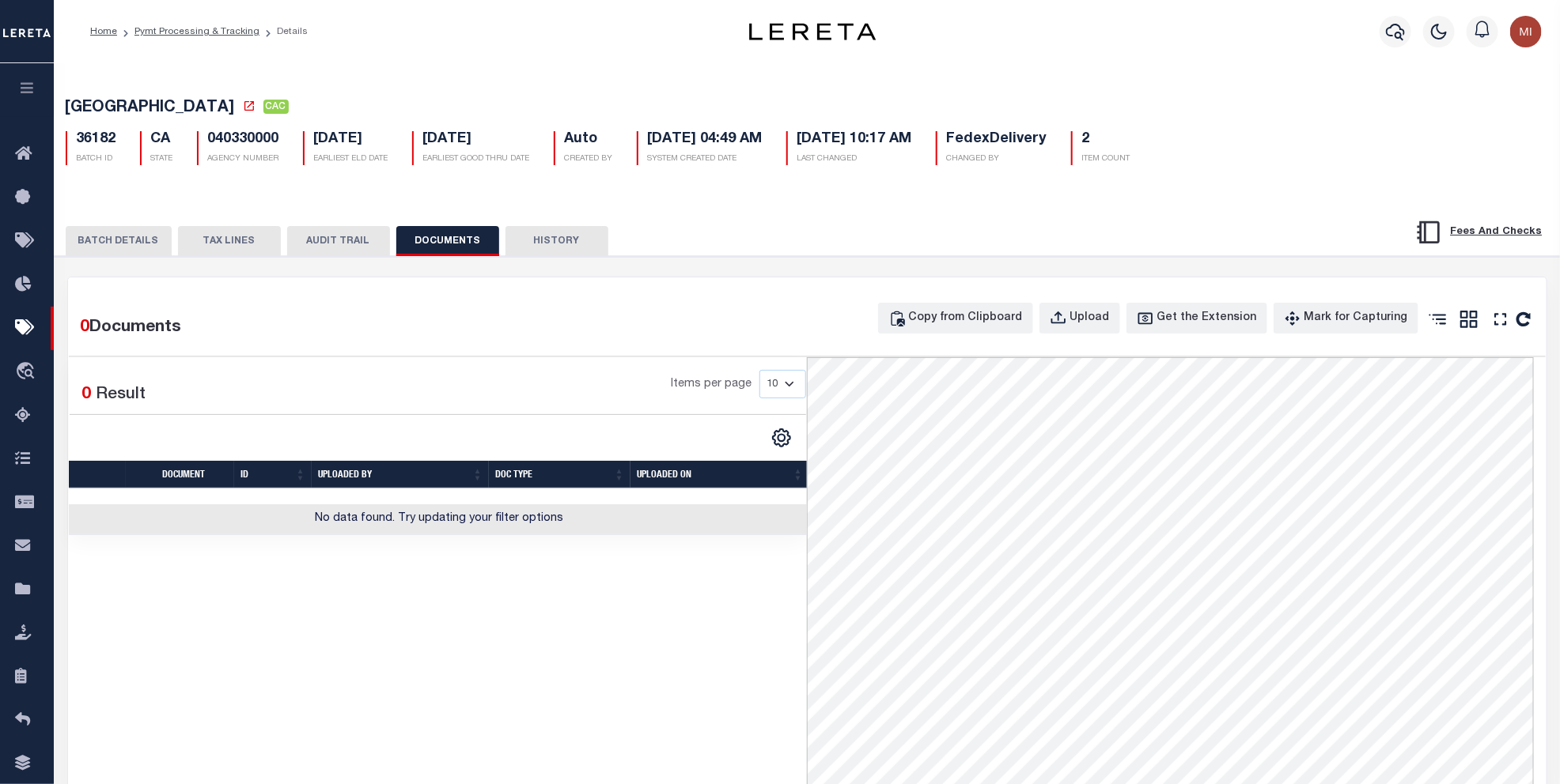
click at [218, 237] on button "TAX LINES" at bounding box center [229, 240] width 103 height 30
